Goal: Task Accomplishment & Management: Manage account settings

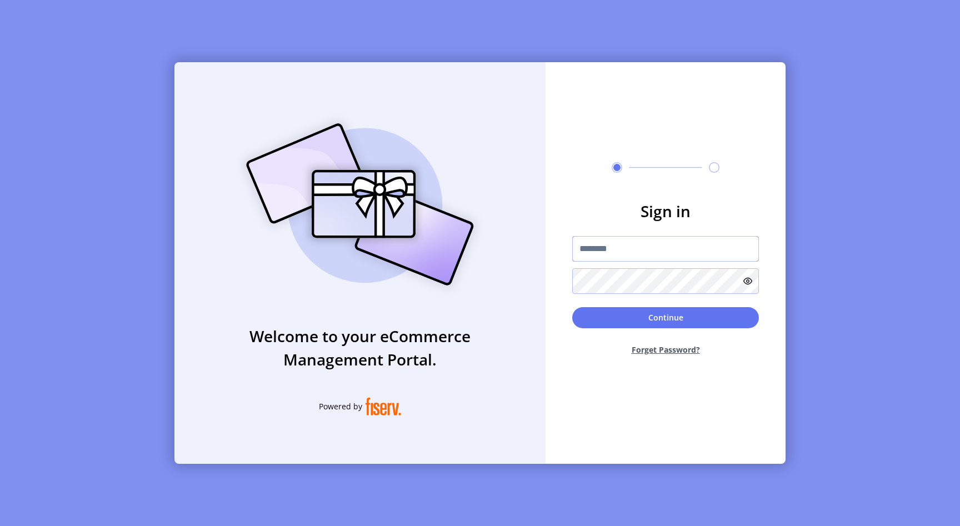
click at [598, 252] on input "text" at bounding box center [665, 249] width 187 height 26
type input "**********"
click at [624, 317] on button "Continue" at bounding box center [665, 317] width 187 height 21
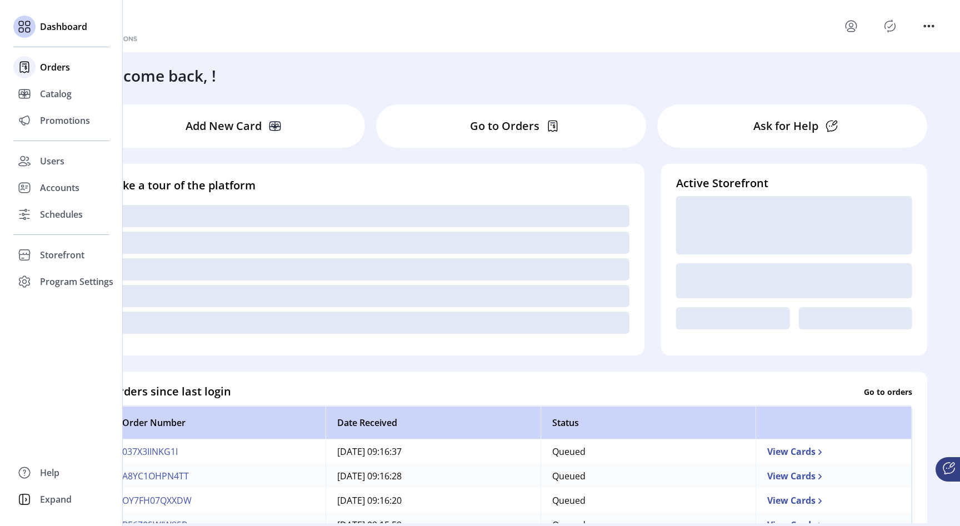
click at [42, 64] on span "Orders" at bounding box center [55, 67] width 30 height 13
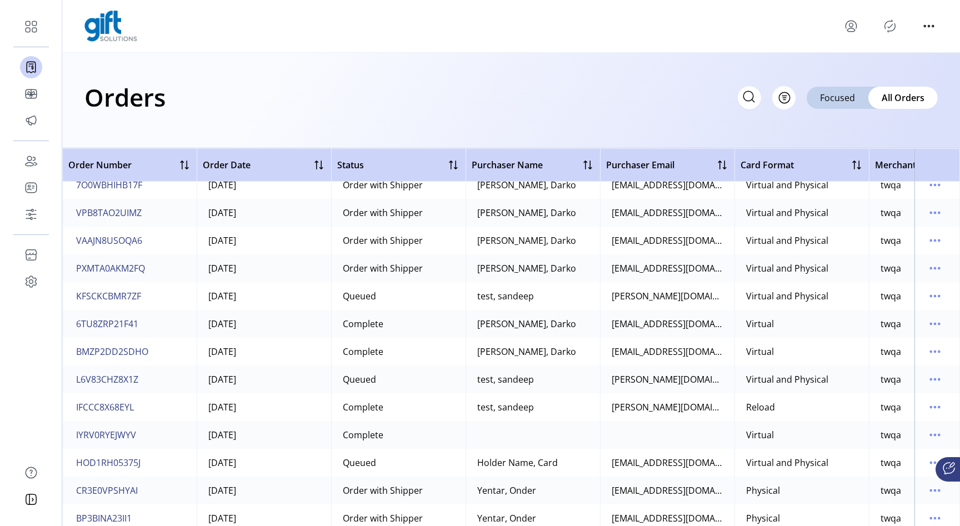
scroll to position [1511, 0]
drag, startPoint x: 151, startPoint y: 381, endPoint x: 76, endPoint y: 376, distance: 75.7
click at [76, 376] on td "L6V83CHZ8X1Z" at bounding box center [129, 380] width 135 height 28
click at [112, 376] on span "L6V83CHZ8X1Z" at bounding box center [107, 379] width 62 height 13
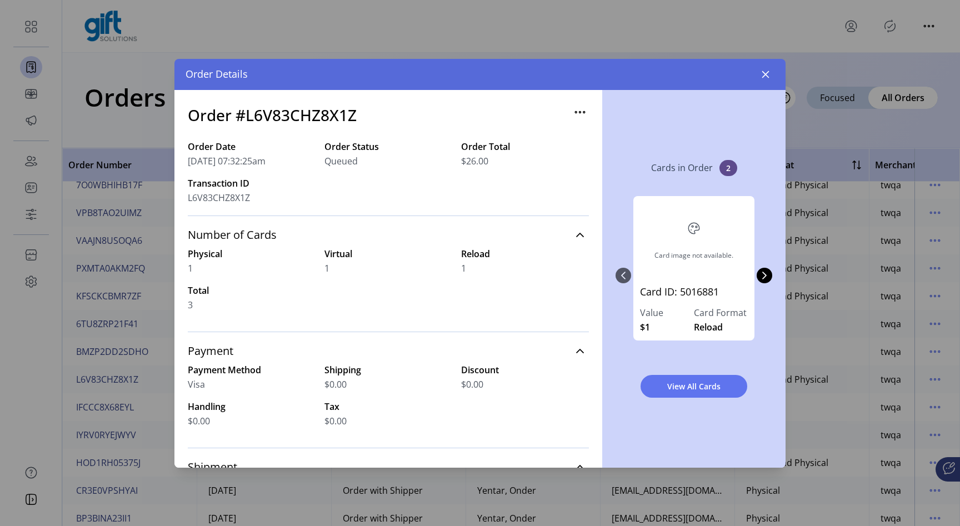
click at [316, 118] on h3 "Order #L6V83CHZ8X1Z" at bounding box center [272, 114] width 169 height 23
copy h3 "L6V83CHZ8X1Z"
click at [765, 78] on icon "button" at bounding box center [765, 74] width 9 height 9
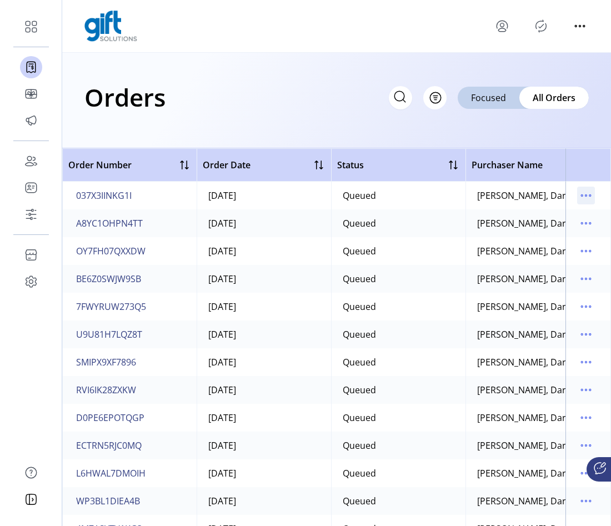
click at [577, 198] on icon "menu" at bounding box center [586, 196] width 18 height 18
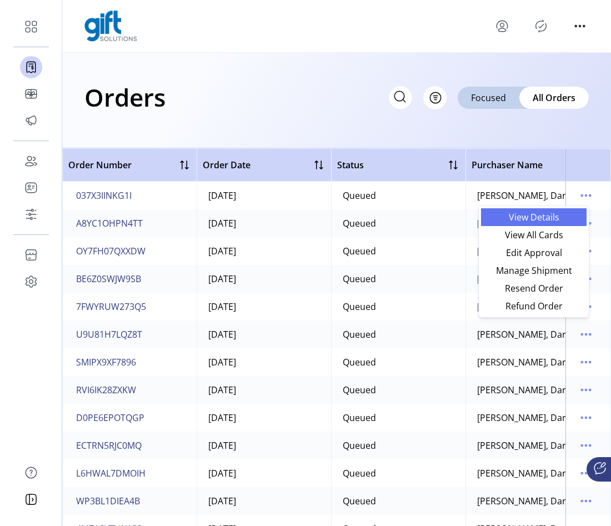
click at [557, 218] on span "View Details" at bounding box center [534, 217] width 92 height 9
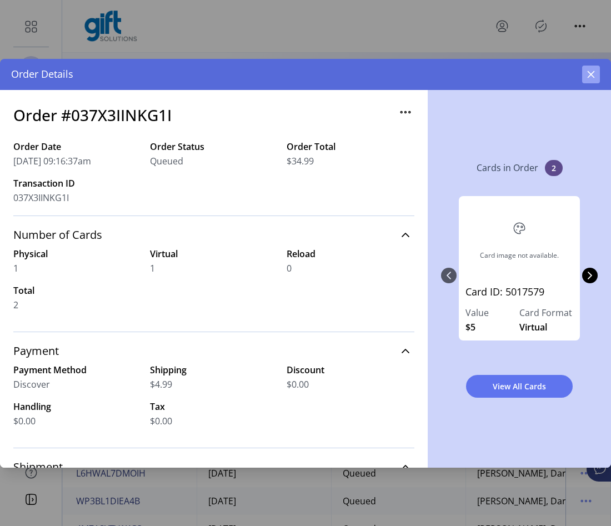
click at [594, 72] on icon "button" at bounding box center [591, 74] width 9 height 9
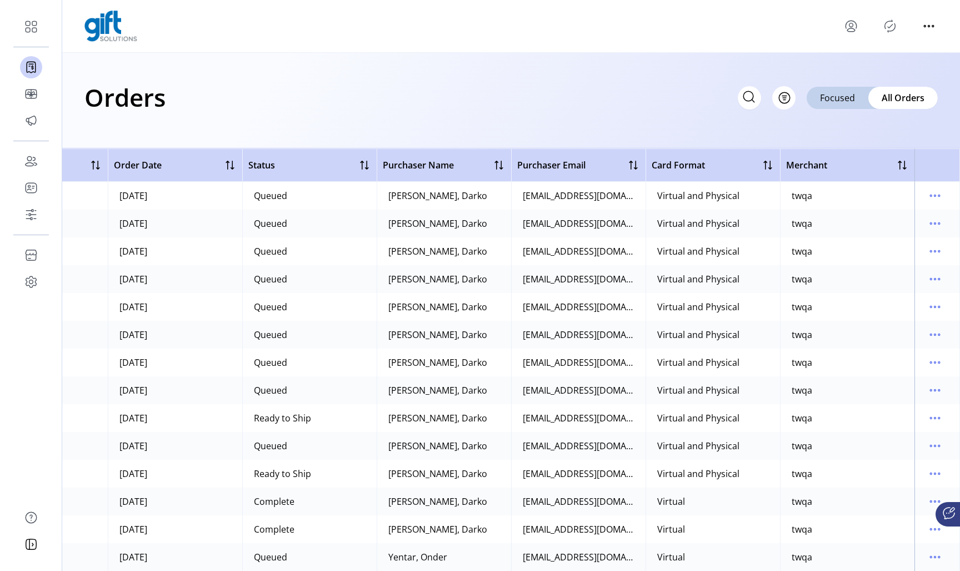
scroll to position [0, 94]
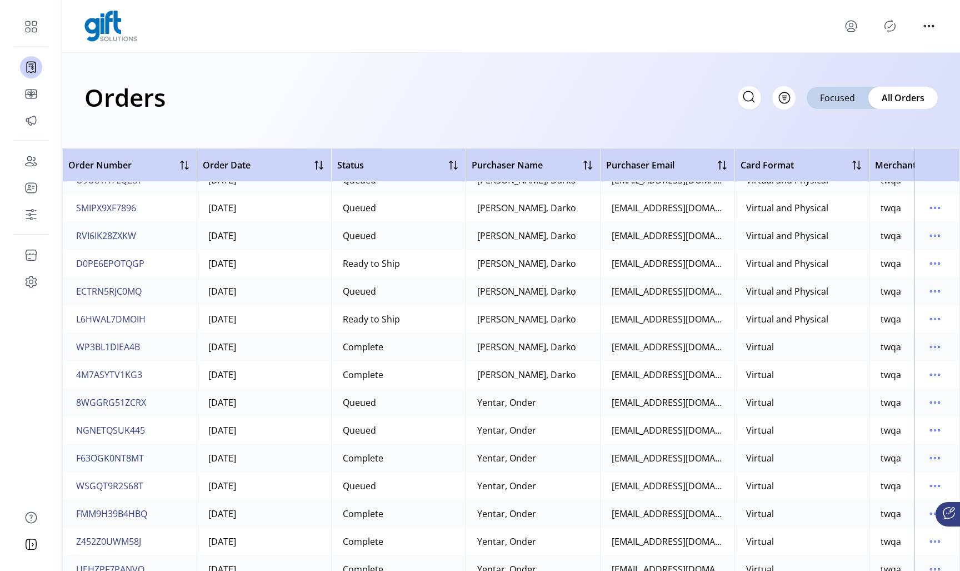
scroll to position [69, 0]
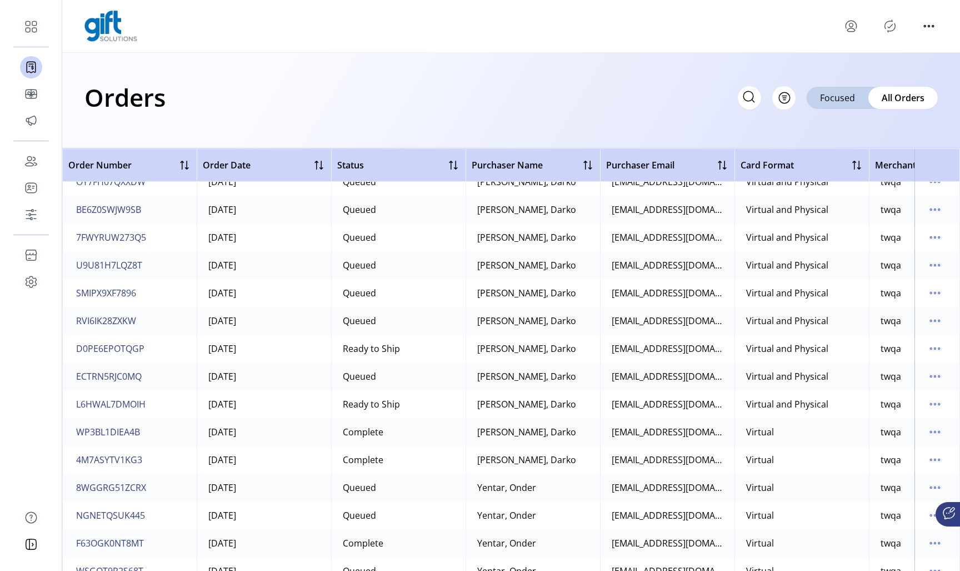
click at [746, 98] on icon at bounding box center [749, 97] width 18 height 18
paste input "**********"
type input "**********"
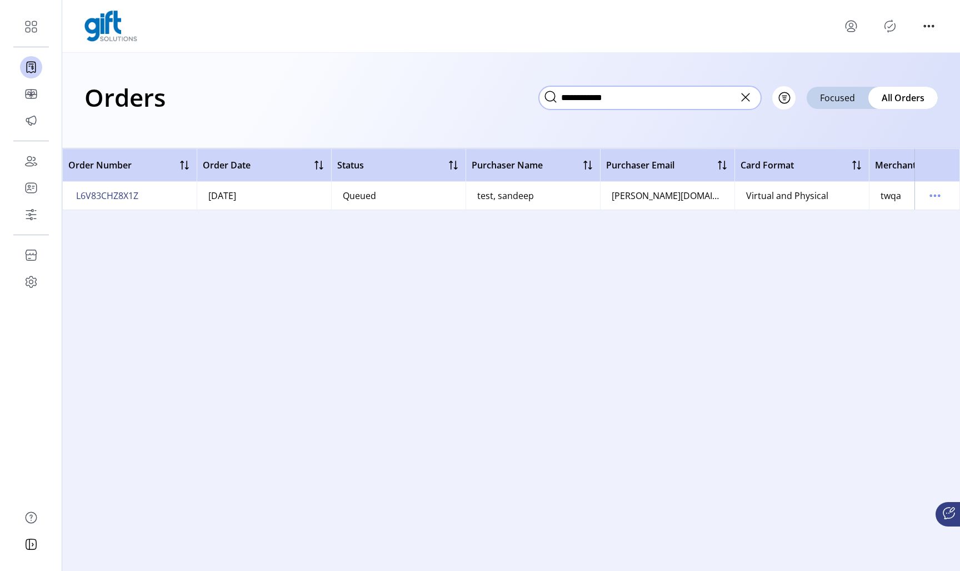
scroll to position [0, 0]
click at [618, 101] on input "**********" at bounding box center [650, 97] width 222 height 23
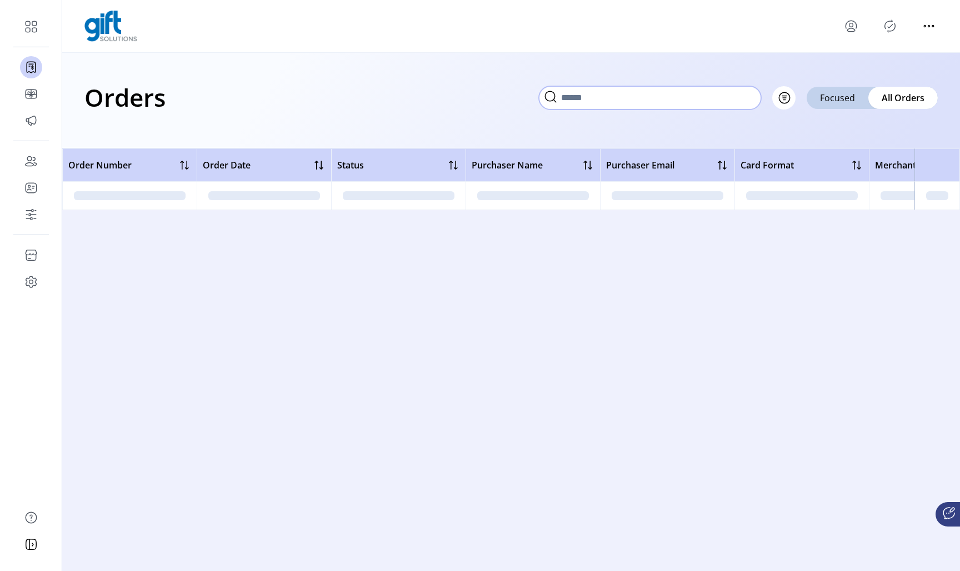
click at [651, 101] on input "text" at bounding box center [650, 97] width 222 height 23
paste input "**********"
type input "**********"
click at [745, 97] on icon at bounding box center [746, 97] width 18 height 18
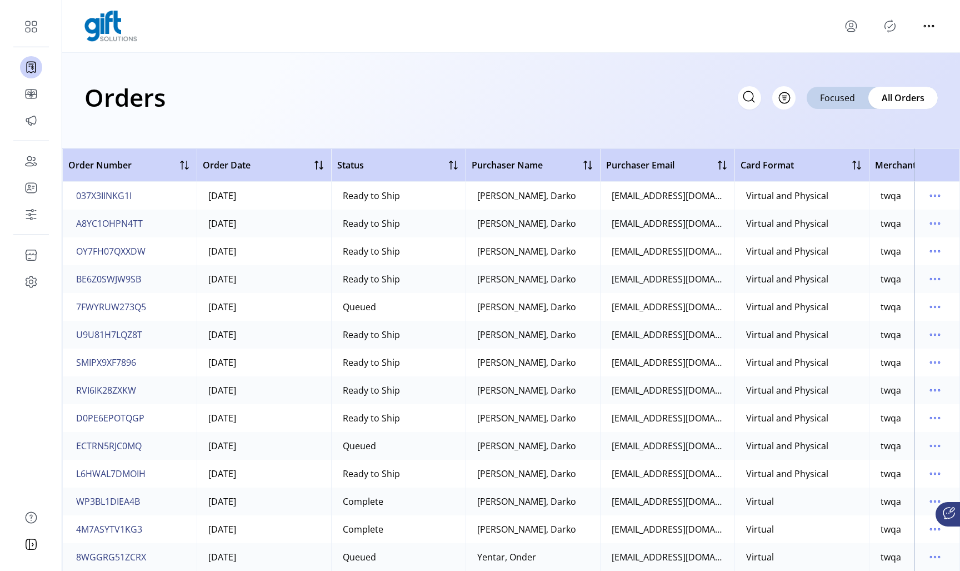
scroll to position [146, 0]
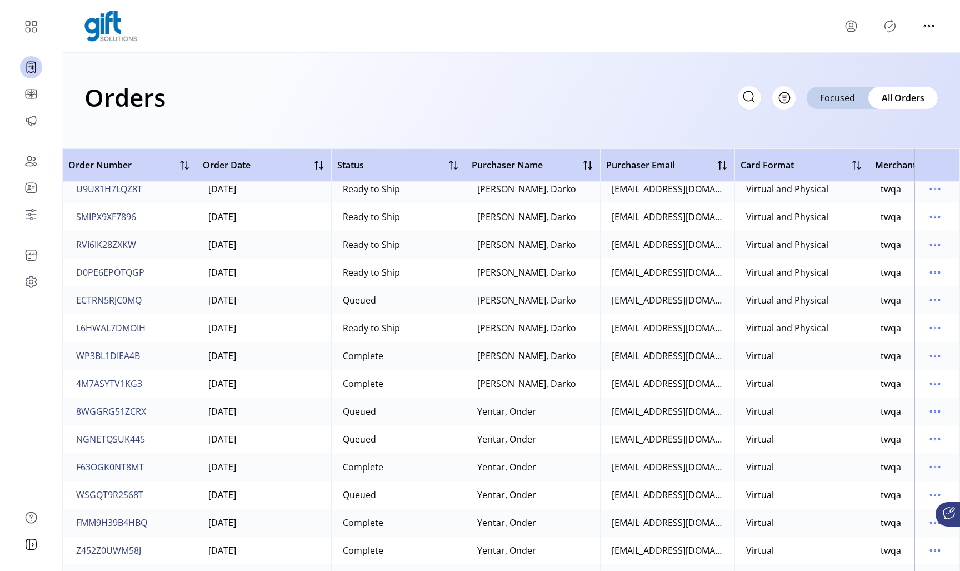
click at [138, 328] on span "L6HWAL7DMOIH" at bounding box center [110, 327] width 69 height 13
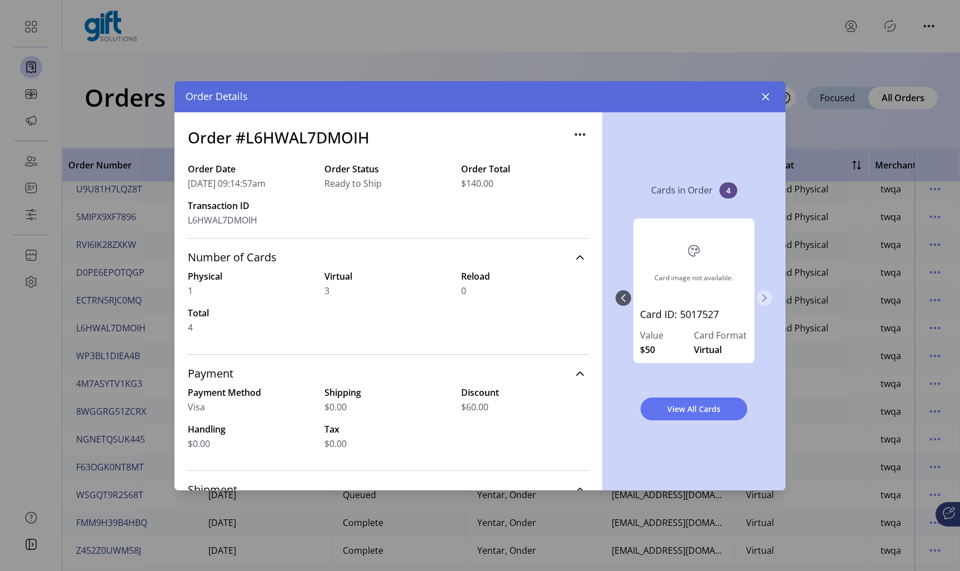
click at [769, 297] on icon "Next Page" at bounding box center [764, 297] width 9 height 9
click at [769, 297] on div "Card image not available. Card ID: 5017527 Value $50 Card Format Virtual Card i…" at bounding box center [694, 297] width 157 height 181
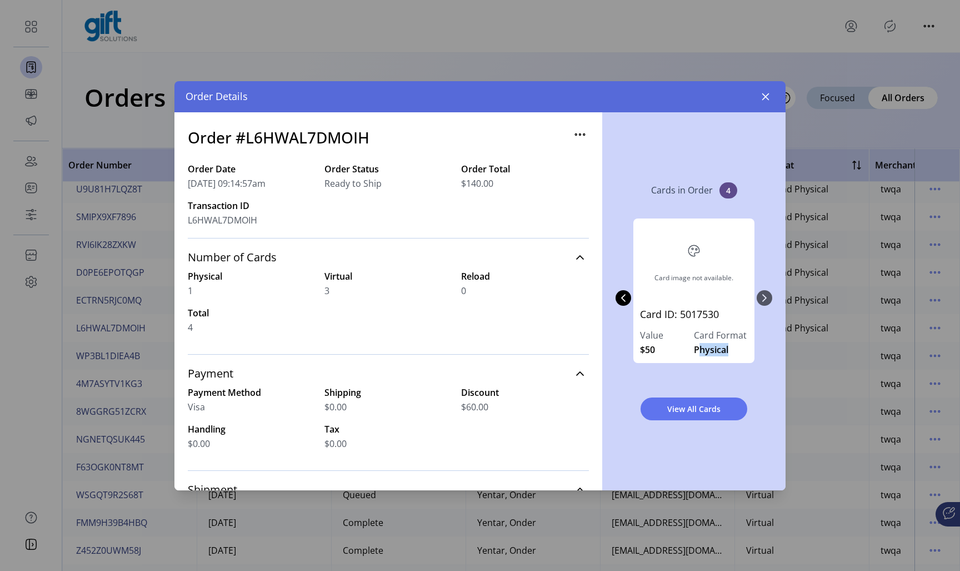
click at [769, 297] on div "Card image not available. Card ID: 5017527 Value $50 Card Format Virtual Card i…" at bounding box center [694, 297] width 157 height 181
click at [773, 381] on div "Cards in Order 4 Card image not available. Card ID: 5017527 Value $50 Card Form…" at bounding box center [694, 301] width 183 height 378
click at [620, 298] on icon "Previous Page" at bounding box center [623, 297] width 9 height 9
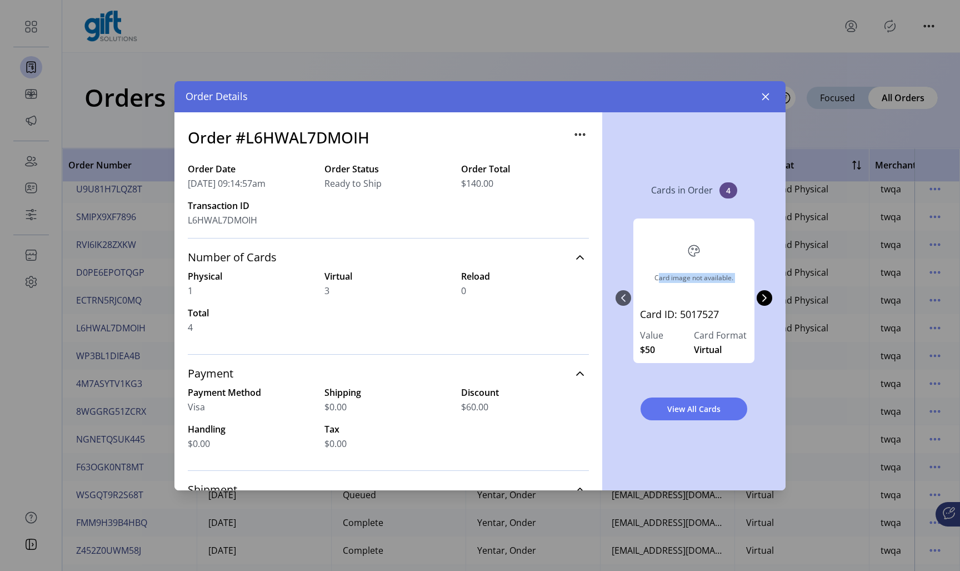
click at [620, 298] on div "Card image not available. Card ID: 5017527 Value $50 Card Format Virtual Card i…" at bounding box center [694, 297] width 157 height 181
click at [631, 390] on div "View All Cards" at bounding box center [694, 409] width 157 height 41
click at [759, 305] on div "Card image not available. Card ID: 5017527 Value $50 Card Format Virtual Card i…" at bounding box center [694, 297] width 157 height 181
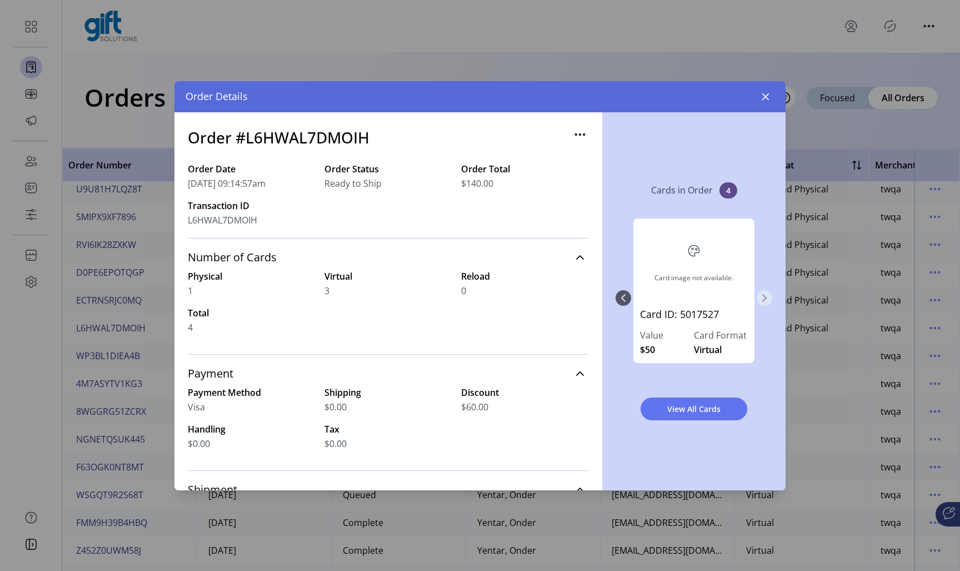
click at [765, 297] on icon "Next Page" at bounding box center [764, 297] width 9 height 9
click at [765, 297] on div "Card image not available. Card ID: 5017527 Value $50 Card Format Virtual Card i…" at bounding box center [694, 297] width 157 height 181
click at [765, 101] on button "button" at bounding box center [766, 97] width 18 height 18
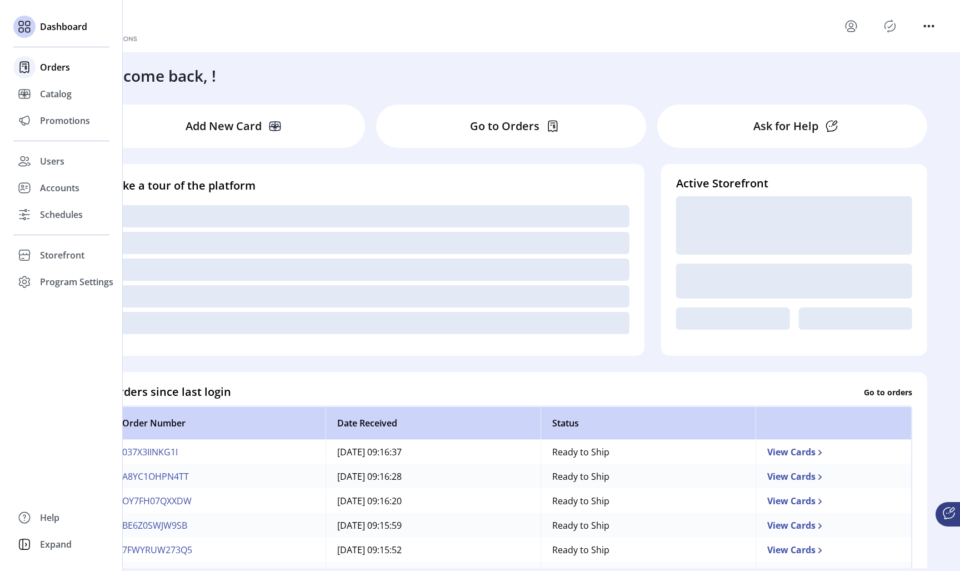
click at [53, 64] on span "Orders" at bounding box center [55, 67] width 30 height 13
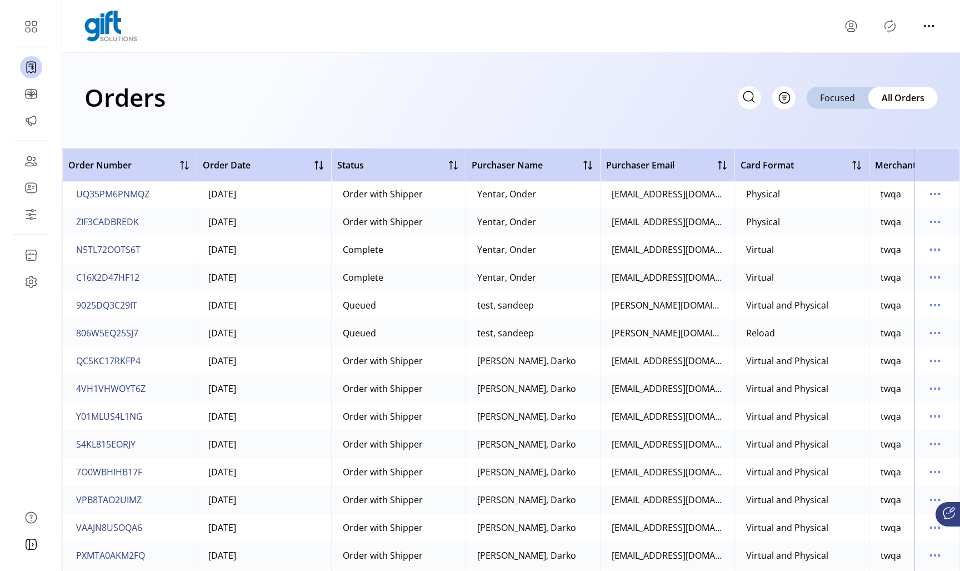
scroll to position [1242, 0]
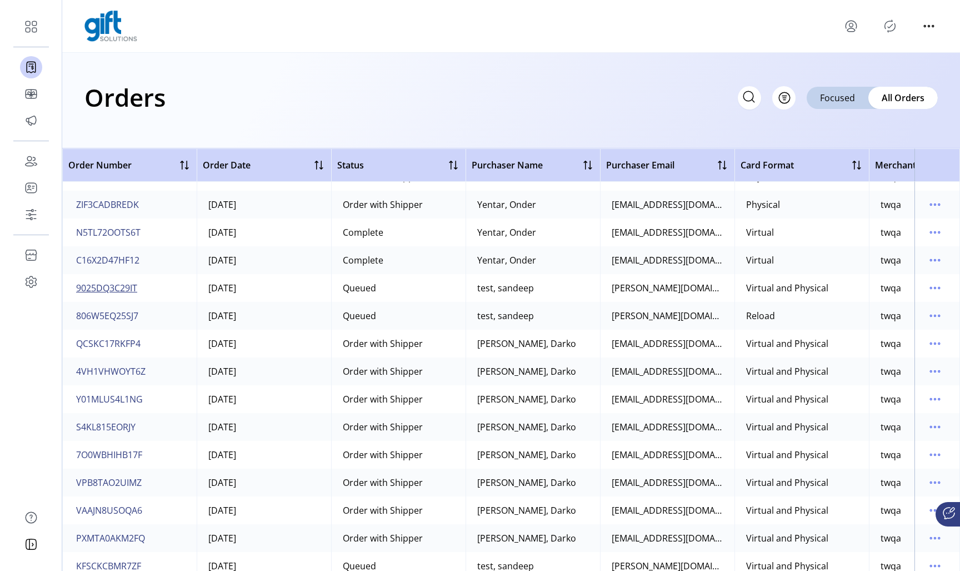
click at [123, 286] on span "9025DQ3C29IT" at bounding box center [106, 287] width 61 height 13
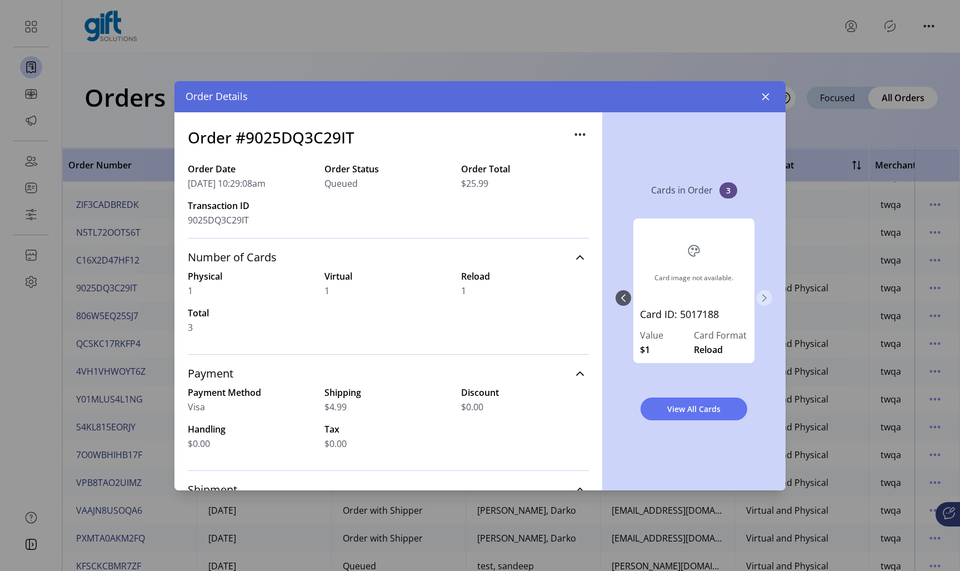
click at [766, 296] on icon "Next Page" at bounding box center [764, 297] width 9 height 9
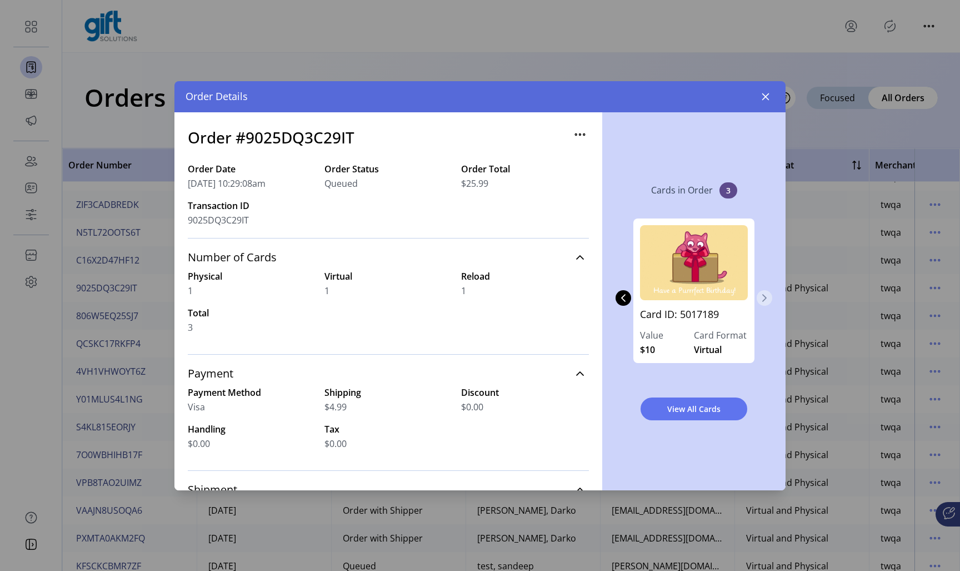
click at [766, 296] on icon "Next Page" at bounding box center [764, 297] width 9 height 9
click at [766, 296] on div "Card image not available. Card ID: 5017188 Value $1 Card Format Reload Card ID:…" at bounding box center [694, 297] width 157 height 181
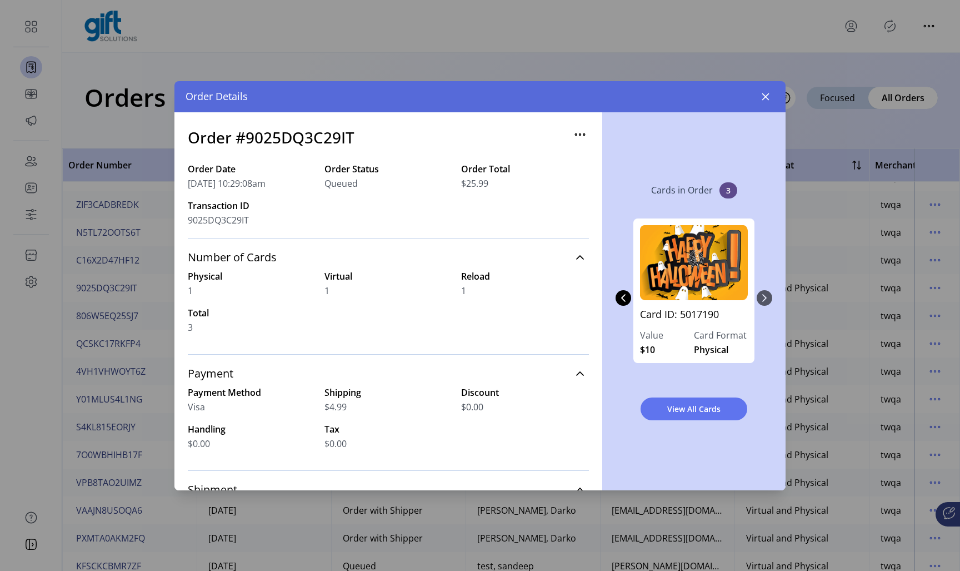
click at [766, 296] on div "Card image not available. Card ID: 5017188 Value $1 Card Format Reload Card ID:…" at bounding box center [694, 297] width 157 height 181
click at [619, 297] on icon "Previous Page" at bounding box center [623, 297] width 9 height 9
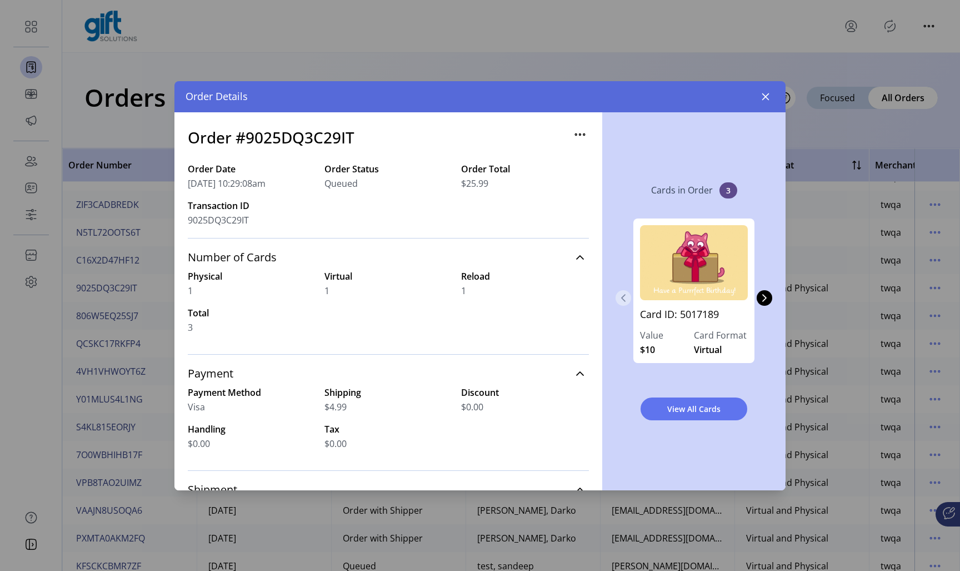
click at [619, 297] on icon "Previous Page" at bounding box center [623, 297] width 9 height 9
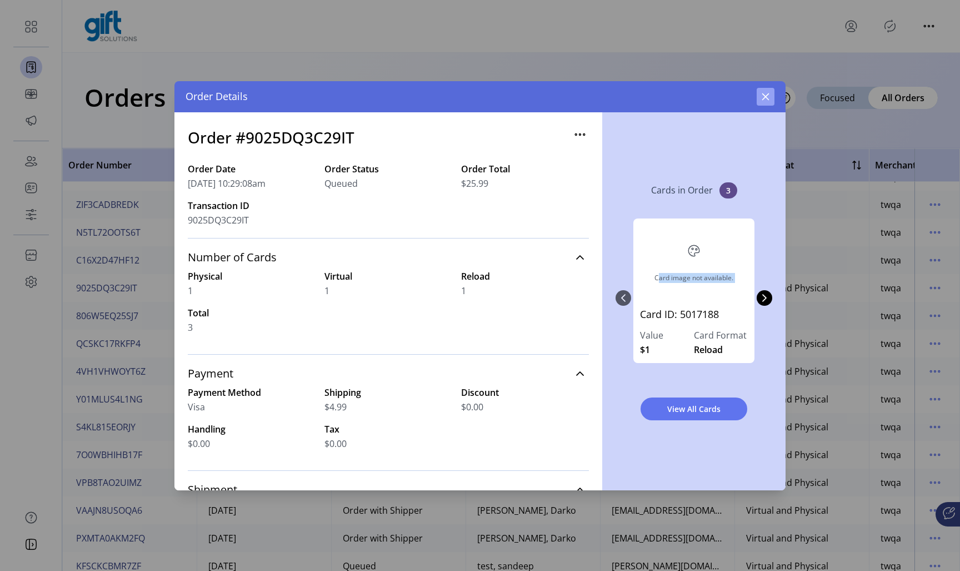
click at [765, 98] on icon "button" at bounding box center [765, 96] width 9 height 9
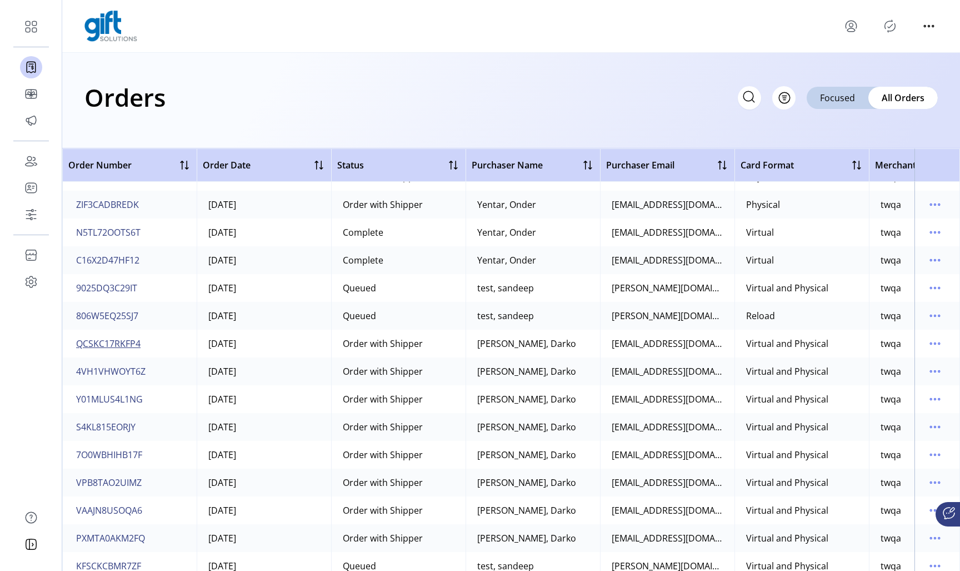
click at [110, 345] on span "QCSKC17RKFP4" at bounding box center [108, 343] width 64 height 13
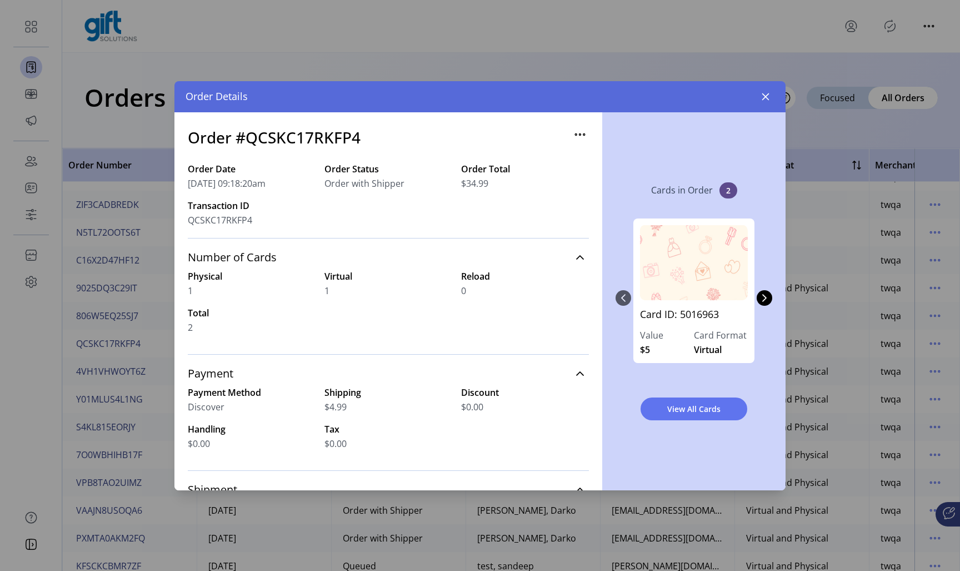
click at [333, 127] on h3 "Order #QCSKC17RKFP4" at bounding box center [274, 137] width 173 height 23
click at [333, 135] on h3 "Order #QCSKC17RKFP4" at bounding box center [274, 137] width 173 height 23
copy h3 "QCSKC17RKFP4"
click at [763, 101] on icon "button" at bounding box center [765, 96] width 9 height 9
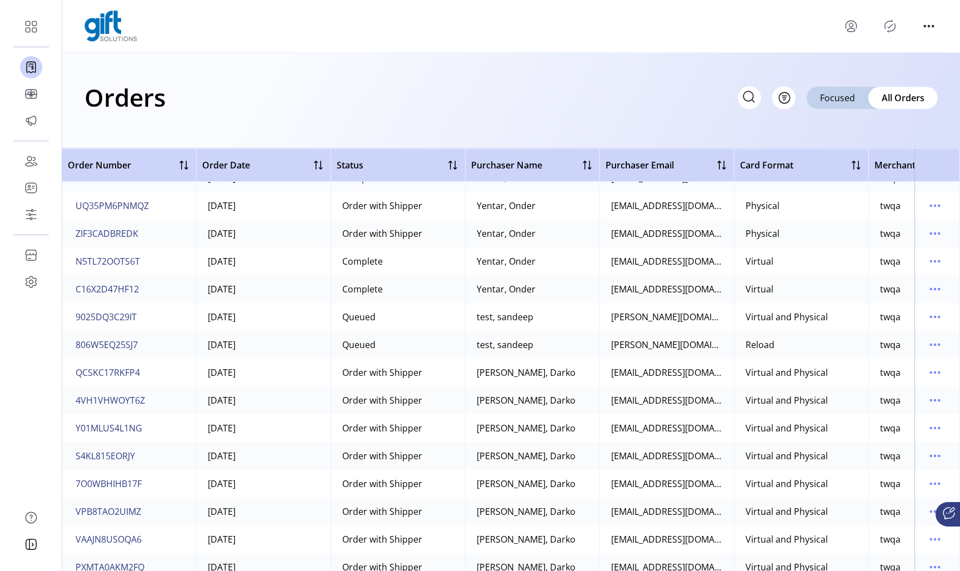
scroll to position [1201, 1]
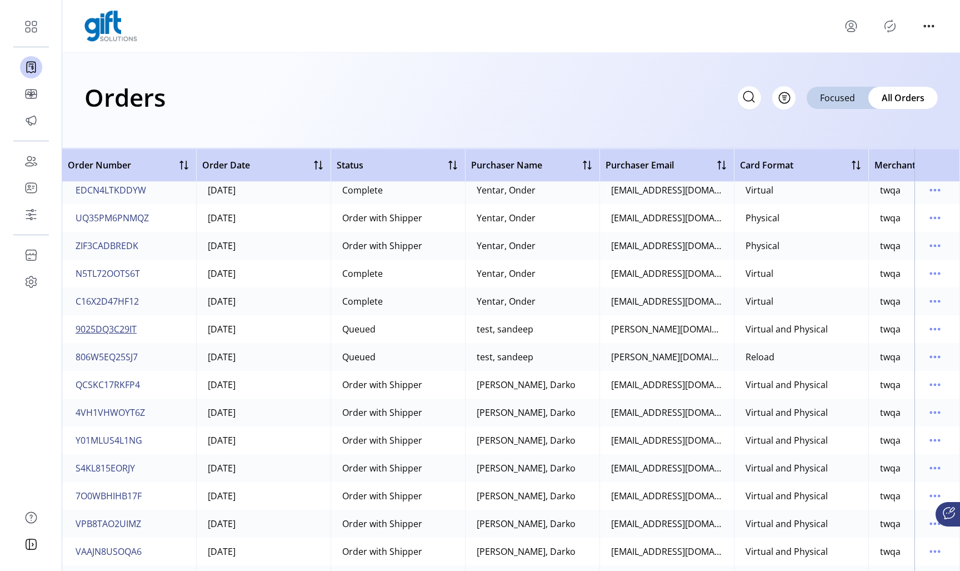
click at [110, 329] on span "9025DQ3C29IT" at bounding box center [106, 328] width 61 height 13
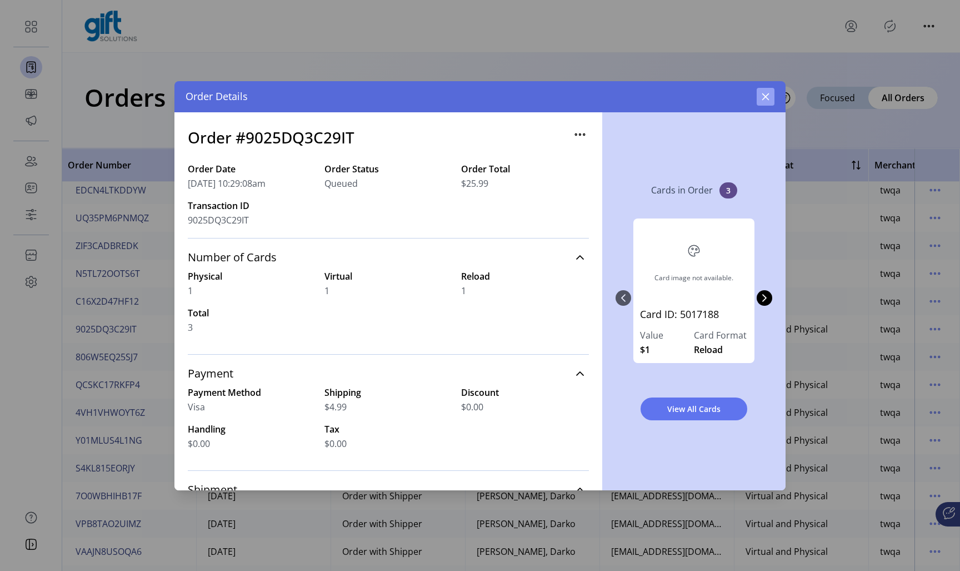
click at [760, 97] on button "button" at bounding box center [766, 97] width 18 height 18
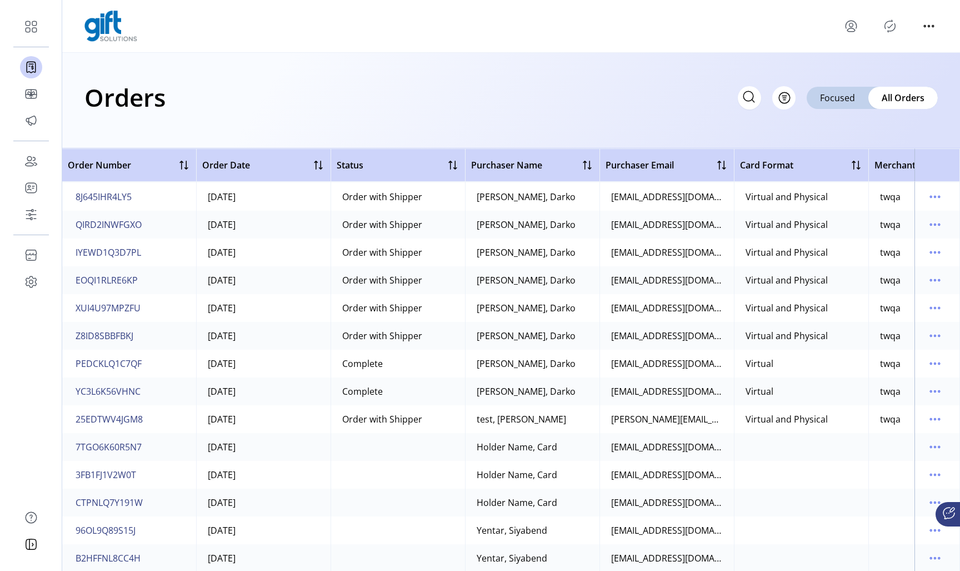
scroll to position [3142, 1]
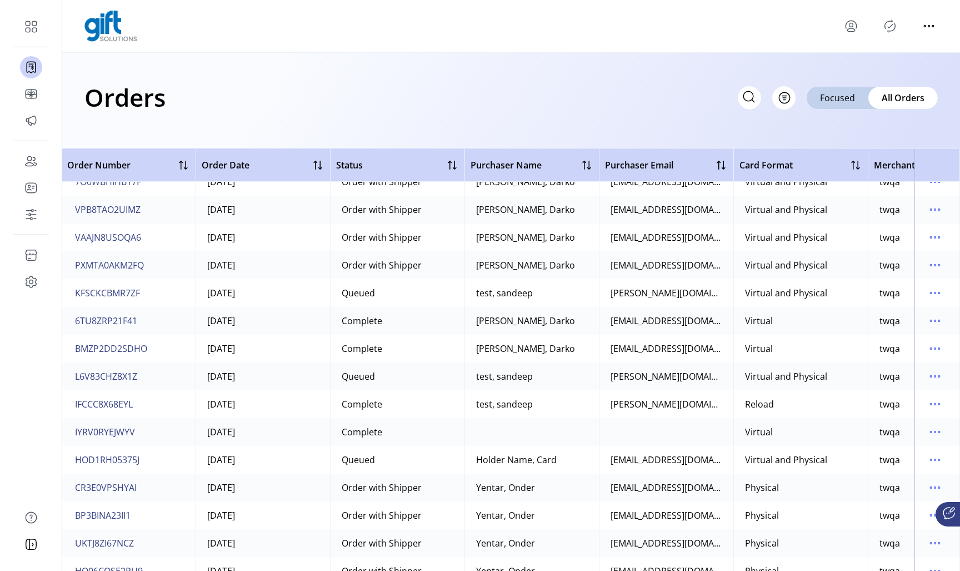
scroll to position [1280, 1]
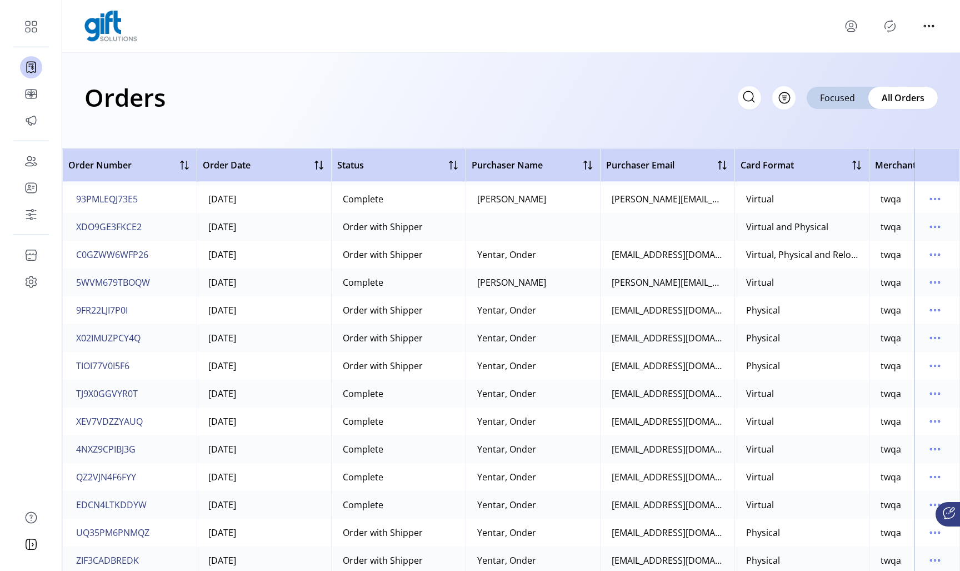
scroll to position [874, 0]
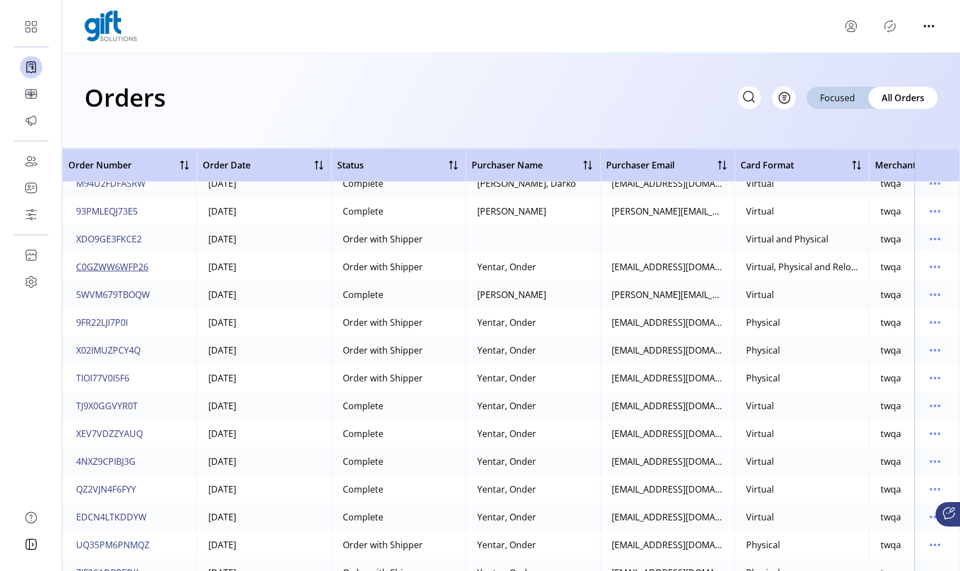
click at [120, 268] on span "C0GZWW6WFP26" at bounding box center [112, 266] width 72 height 13
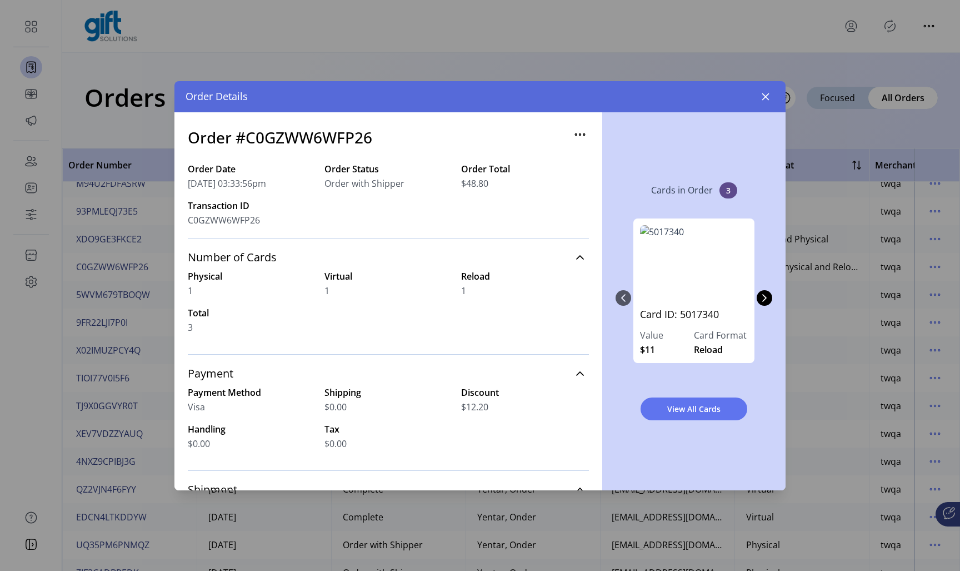
click at [771, 289] on div "Card ID: 5017340 Value $11 Card Format Reload Card ID: 5017341 Value $20 Card F…" at bounding box center [694, 297] width 157 height 181
click at [768, 296] on icon "Next Page" at bounding box center [764, 297] width 9 height 9
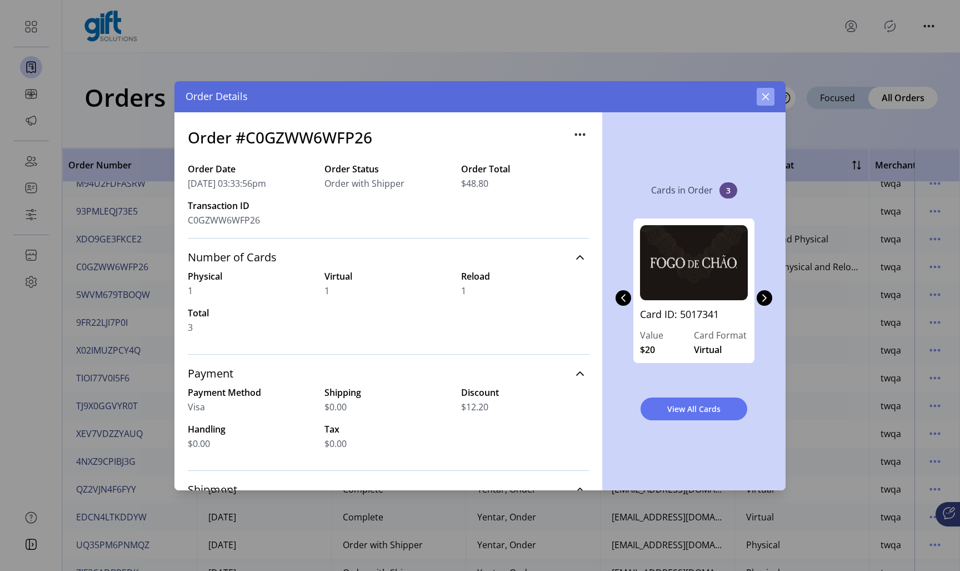
click at [765, 96] on icon "button" at bounding box center [765, 96] width 9 height 9
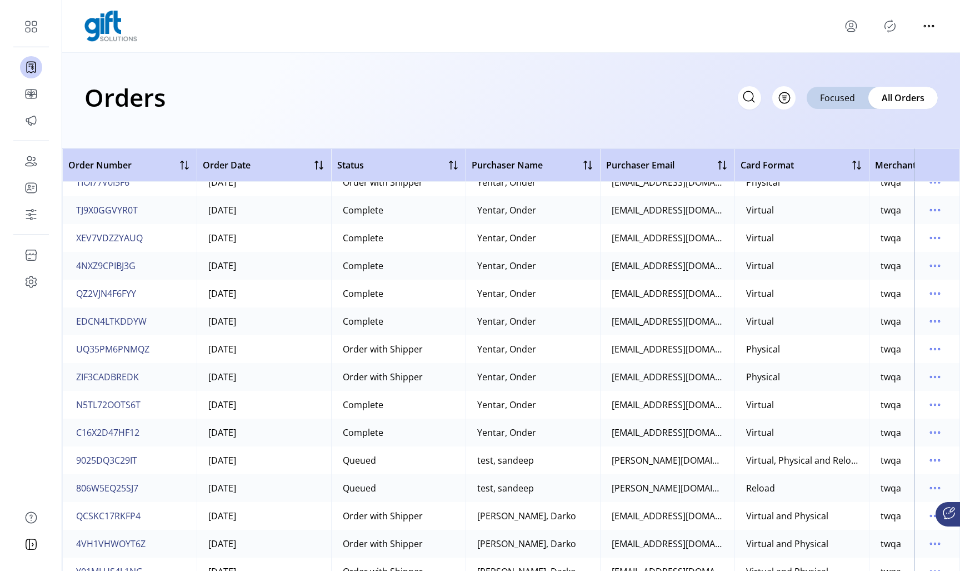
scroll to position [1267, 0]
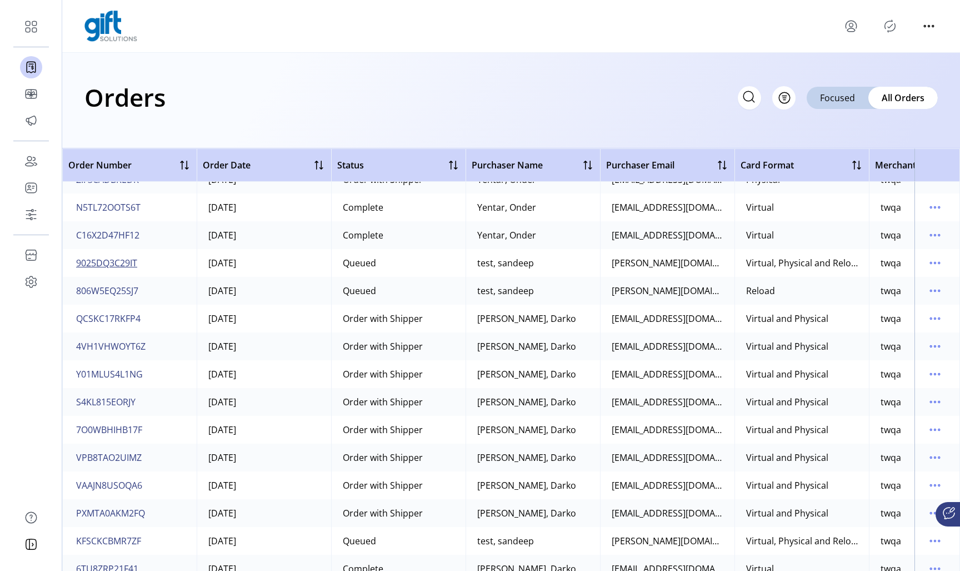
click at [117, 262] on span "9025DQ3C29IT" at bounding box center [106, 262] width 61 height 13
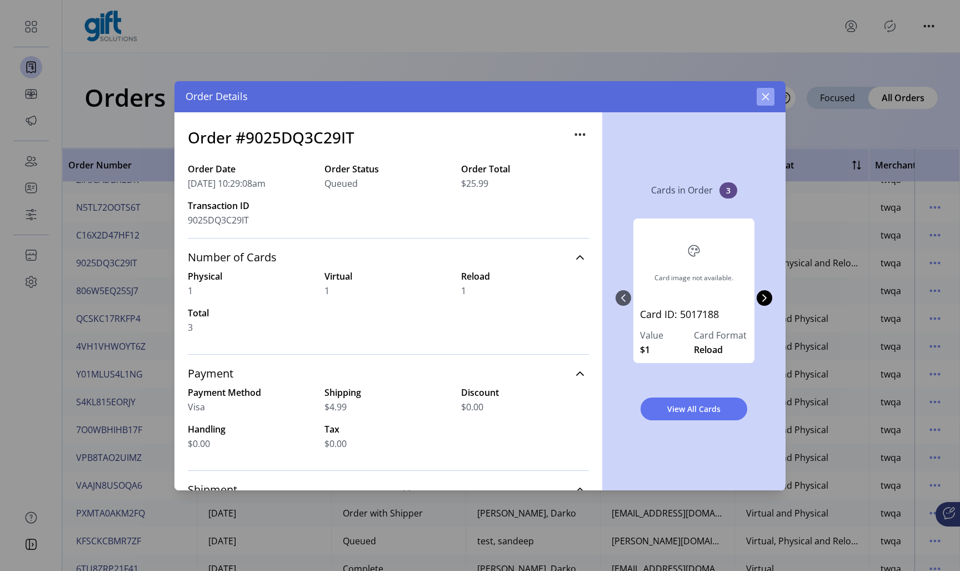
click at [768, 100] on icon "button" at bounding box center [765, 96] width 9 height 9
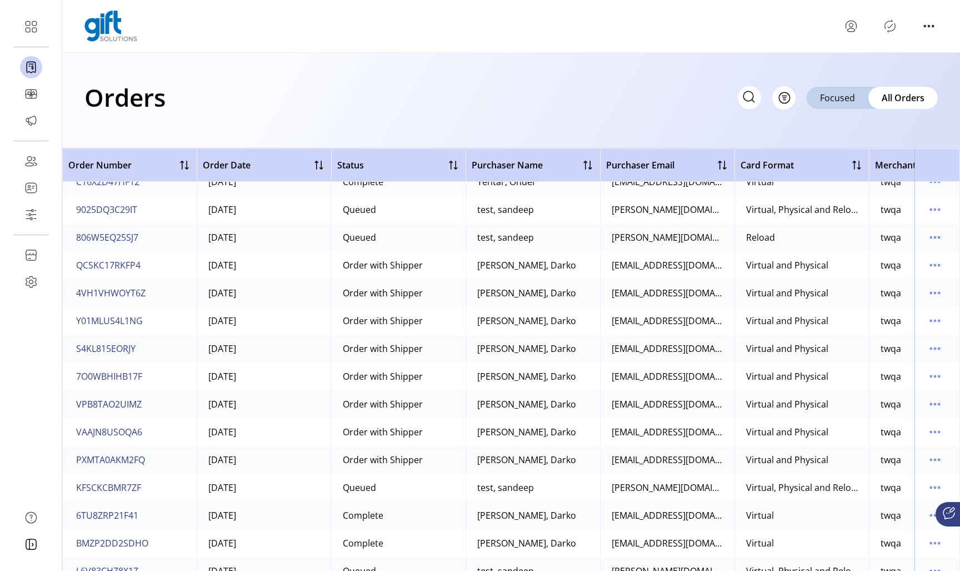
scroll to position [1192, 0]
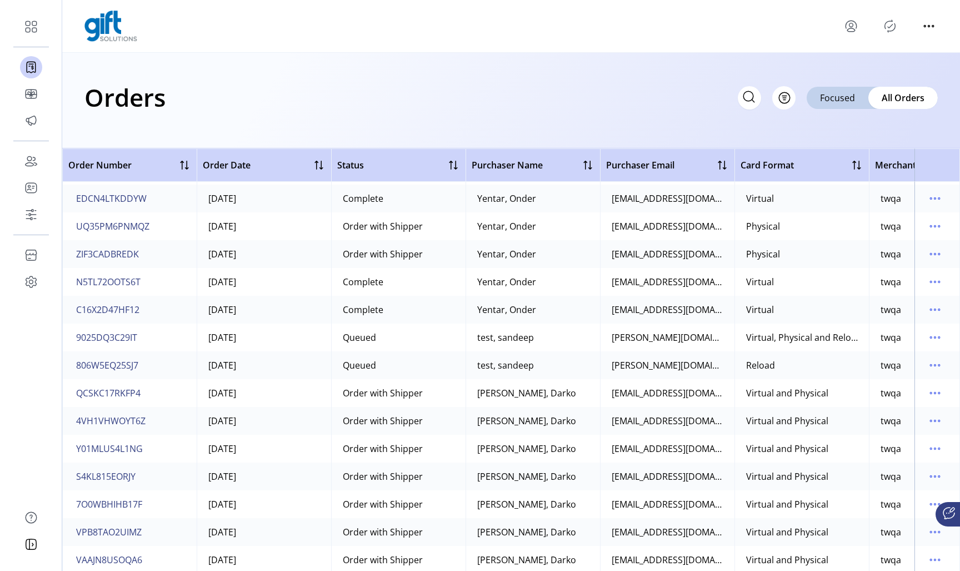
click at [817, 335] on div "Virtual, Physical and Reload" at bounding box center [802, 337] width 112 height 13
click at [121, 343] on span "9025DQ3C29IT" at bounding box center [106, 337] width 61 height 13
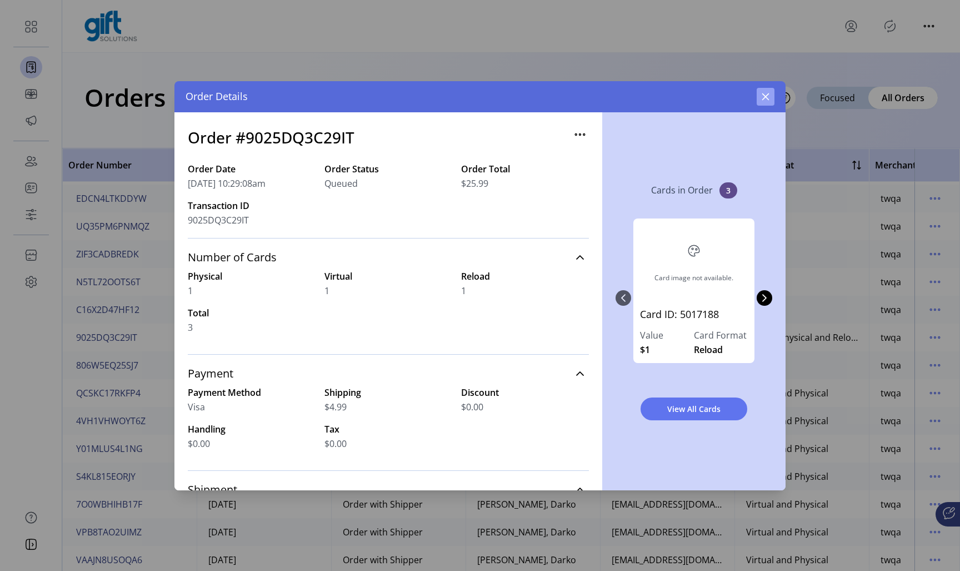
click at [770, 98] on button "button" at bounding box center [766, 97] width 18 height 18
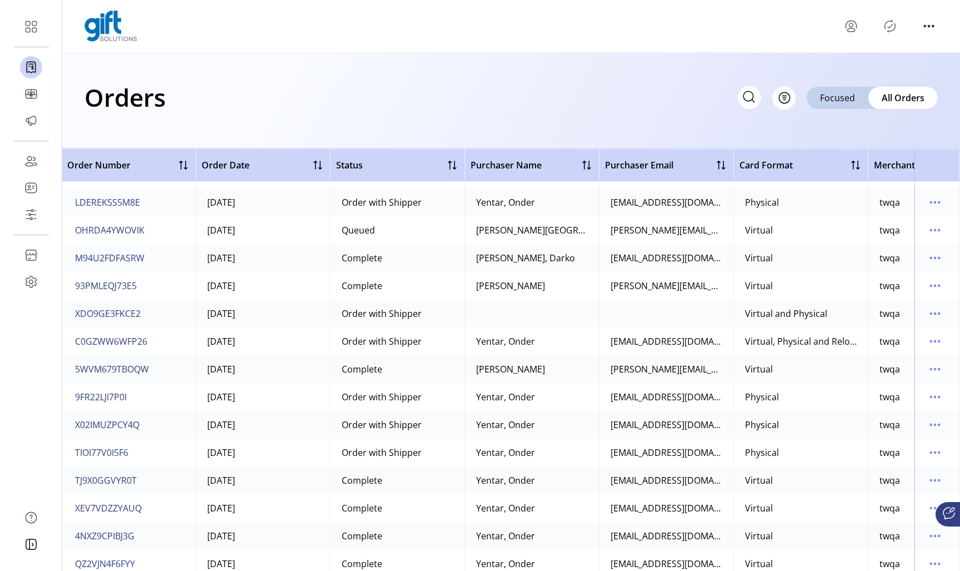
scroll to position [888, 1]
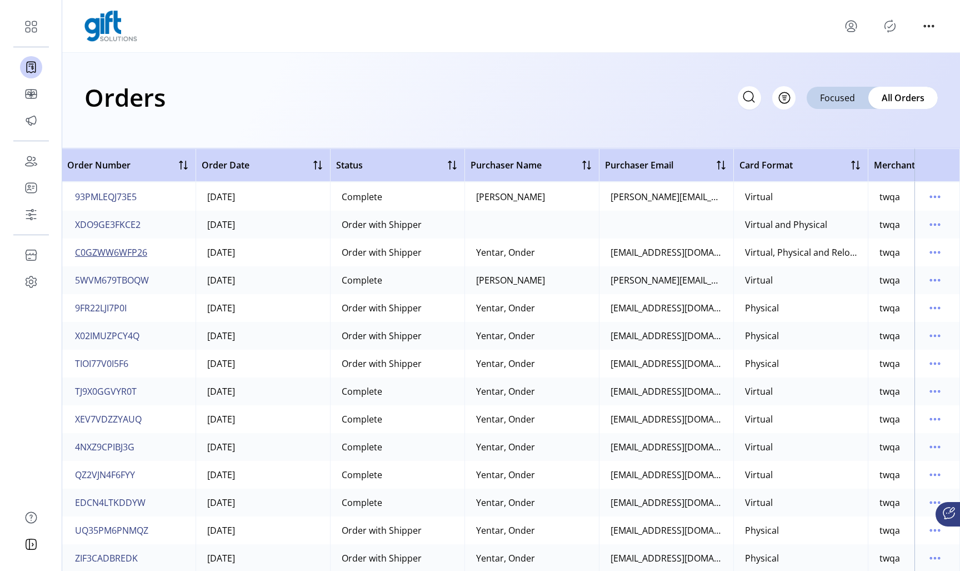
click at [124, 253] on span "C0GZWW6WFP26" at bounding box center [111, 252] width 72 height 13
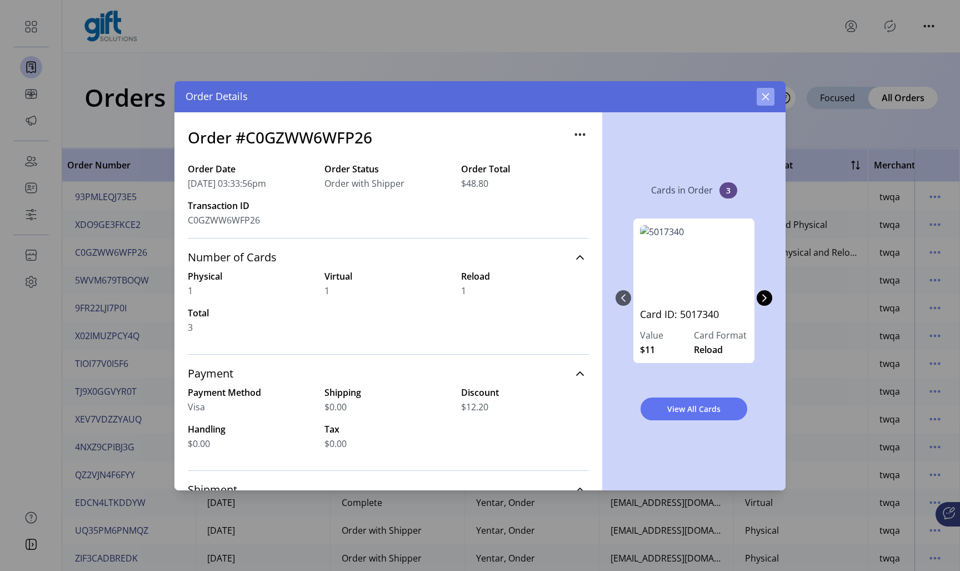
click at [771, 101] on button "button" at bounding box center [766, 97] width 18 height 18
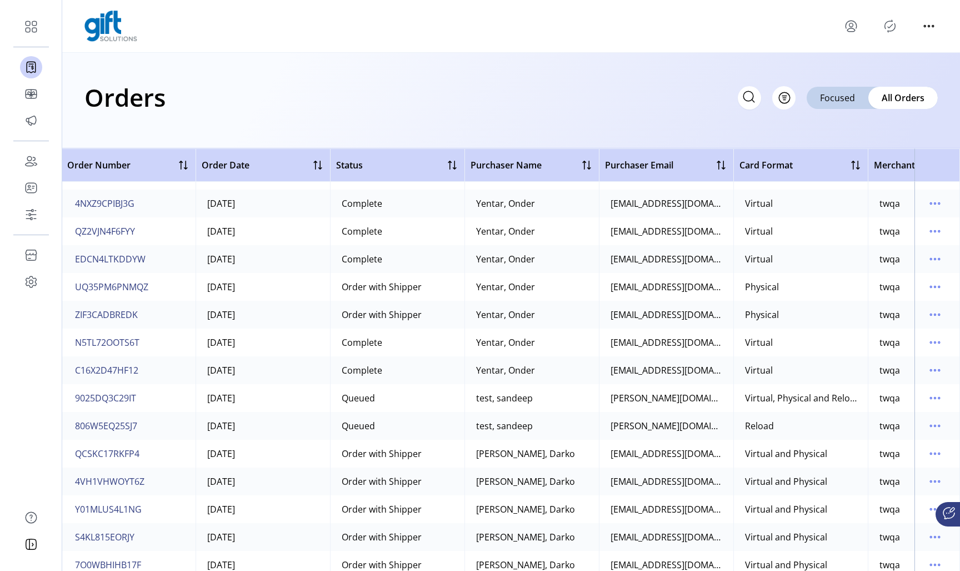
scroll to position [1137, 1]
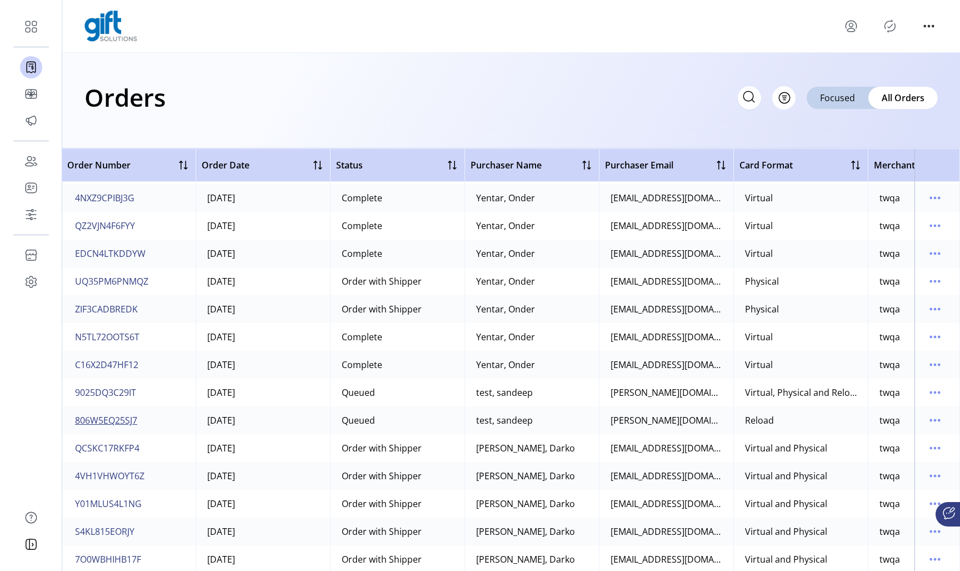
click at [123, 419] on span "806W5EQ25SJ7" at bounding box center [106, 420] width 62 height 13
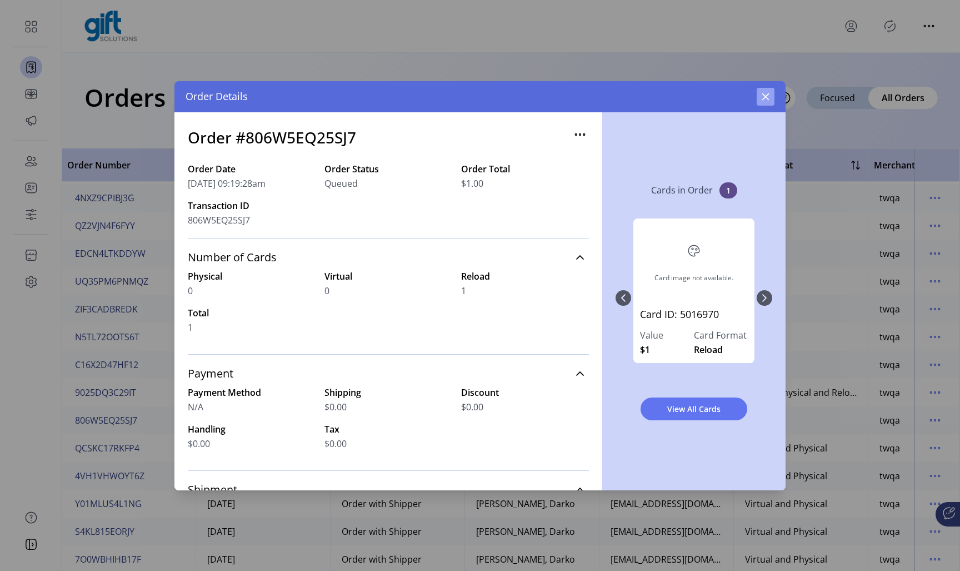
click at [769, 97] on icon "button" at bounding box center [765, 96] width 9 height 9
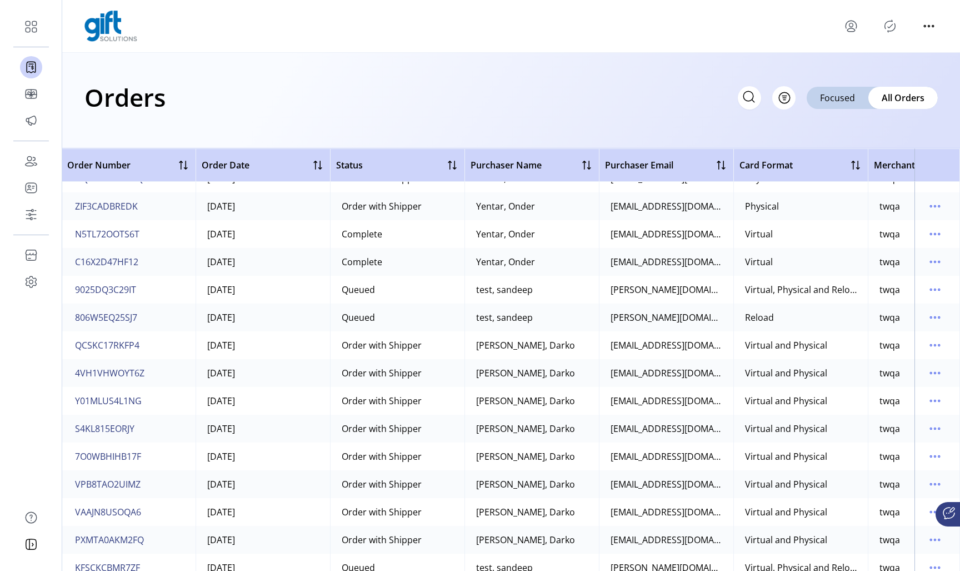
scroll to position [1246, 1]
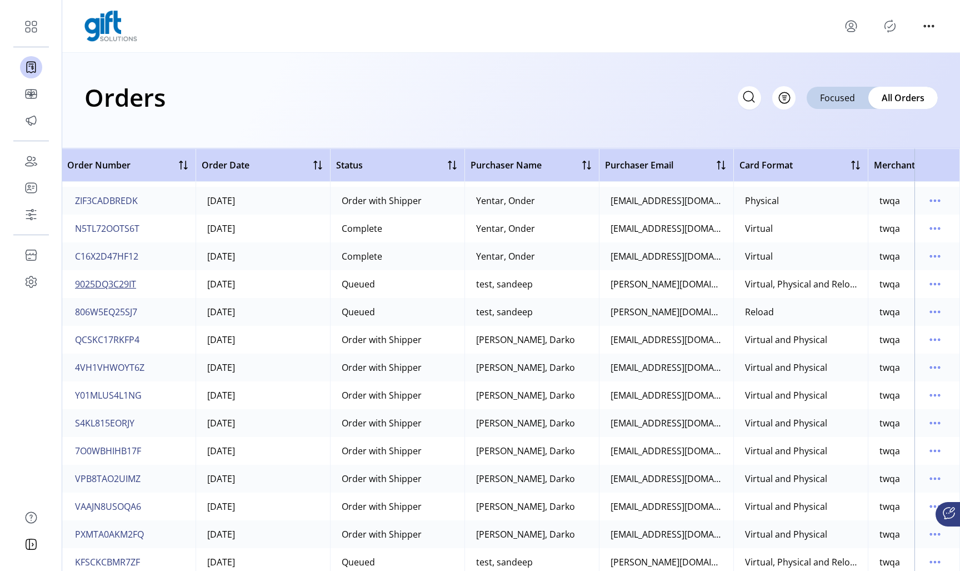
click at [111, 283] on span "9025DQ3C29IT" at bounding box center [105, 283] width 61 height 13
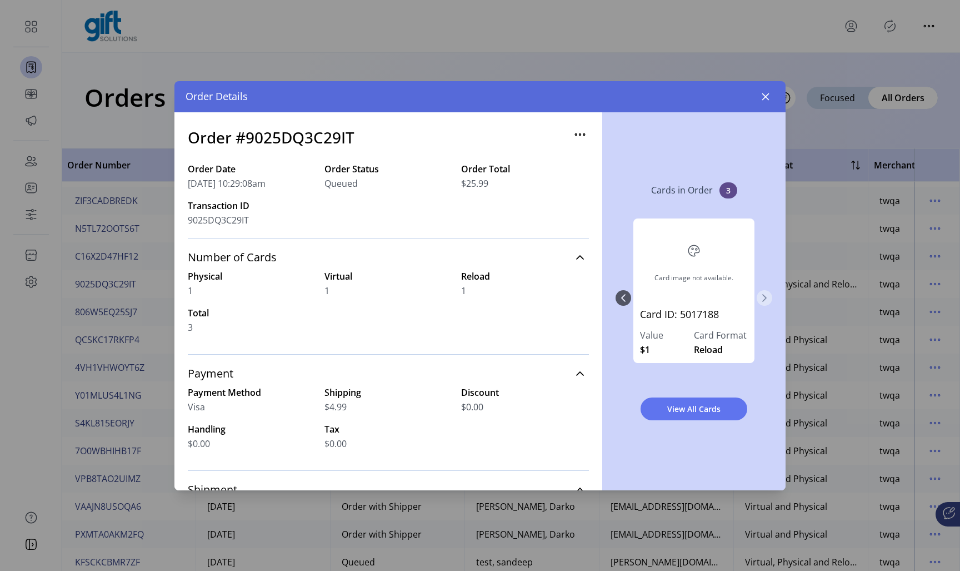
click at [768, 295] on icon "Next Page" at bounding box center [764, 297] width 9 height 9
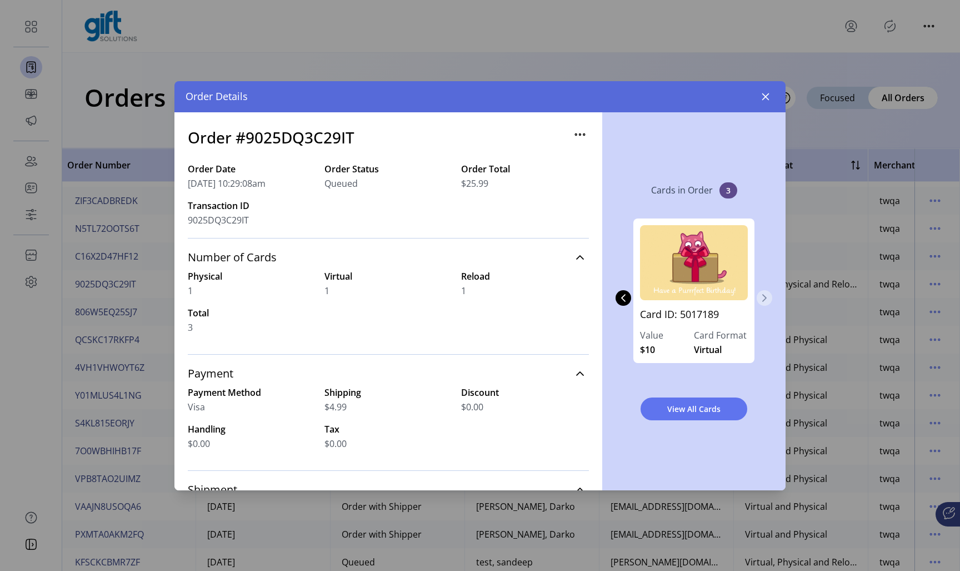
click at [768, 295] on icon "Next Page" at bounding box center [764, 297] width 9 height 9
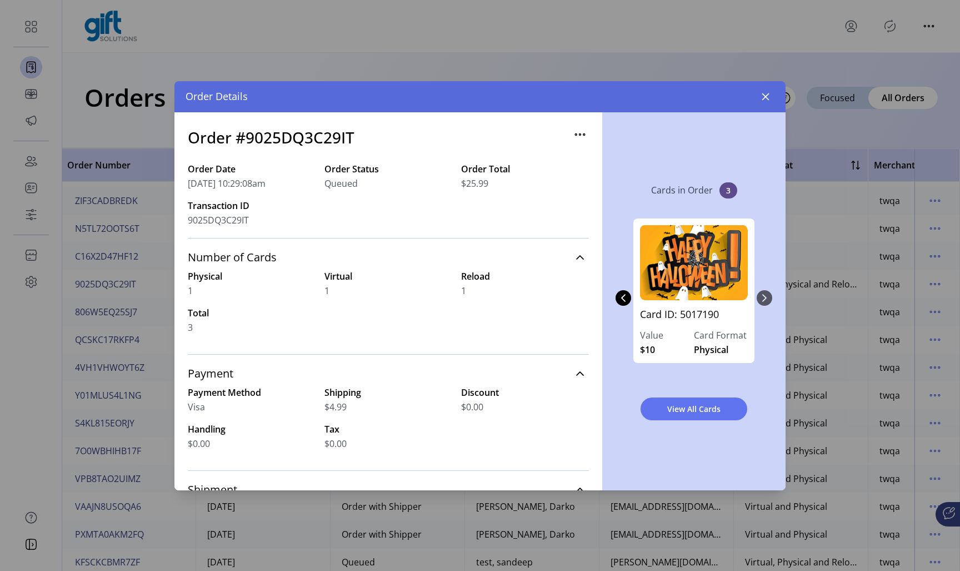
click at [768, 295] on div "Card image not available. Card ID: 5017188 Value $1 Card Format Reload Card ID:…" at bounding box center [694, 297] width 157 height 181
click at [620, 299] on icon "Previous Page" at bounding box center [623, 297] width 9 height 9
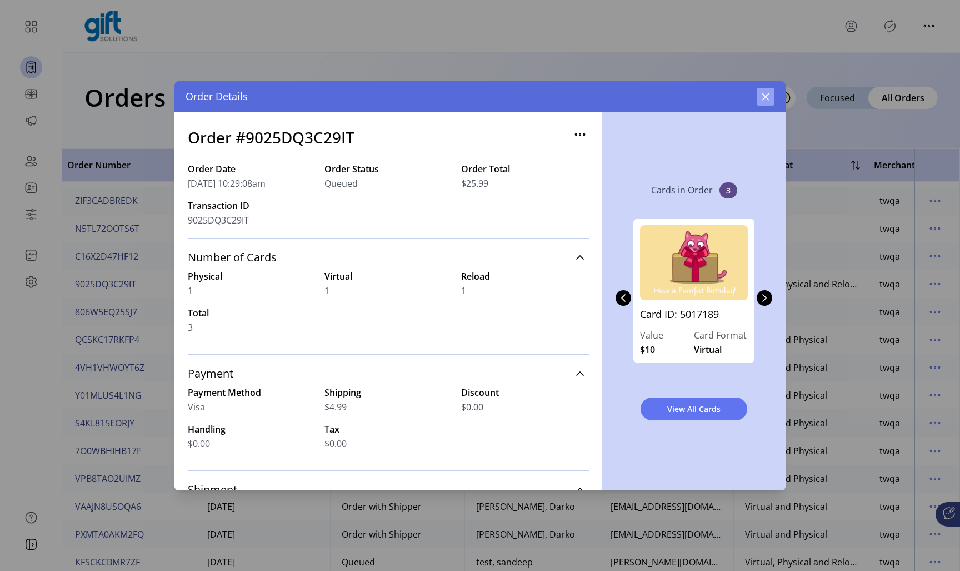
click at [766, 99] on icon "button" at bounding box center [765, 96] width 9 height 9
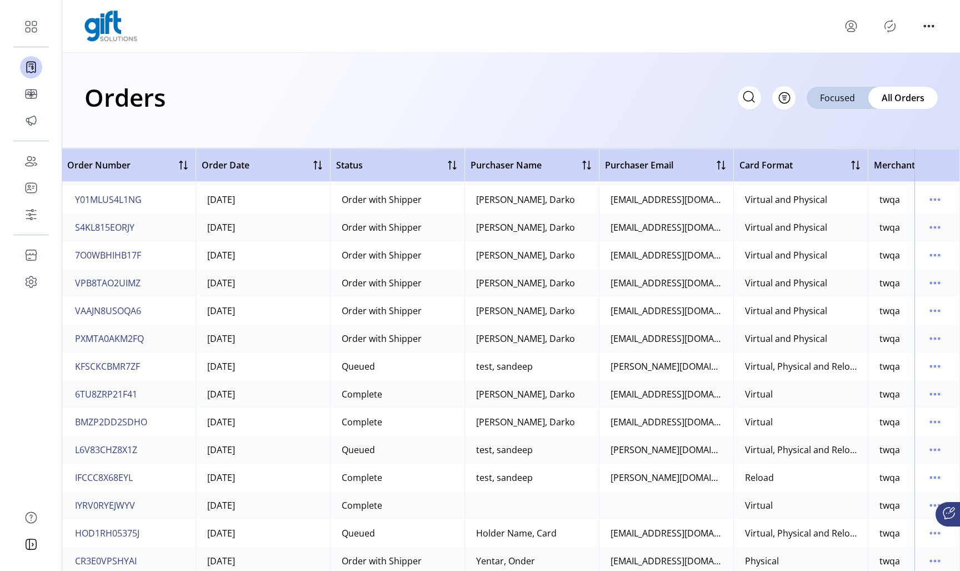
scroll to position [1442, 1]
click at [122, 366] on span "KFSCKCBMR7ZF" at bounding box center [107, 365] width 65 height 13
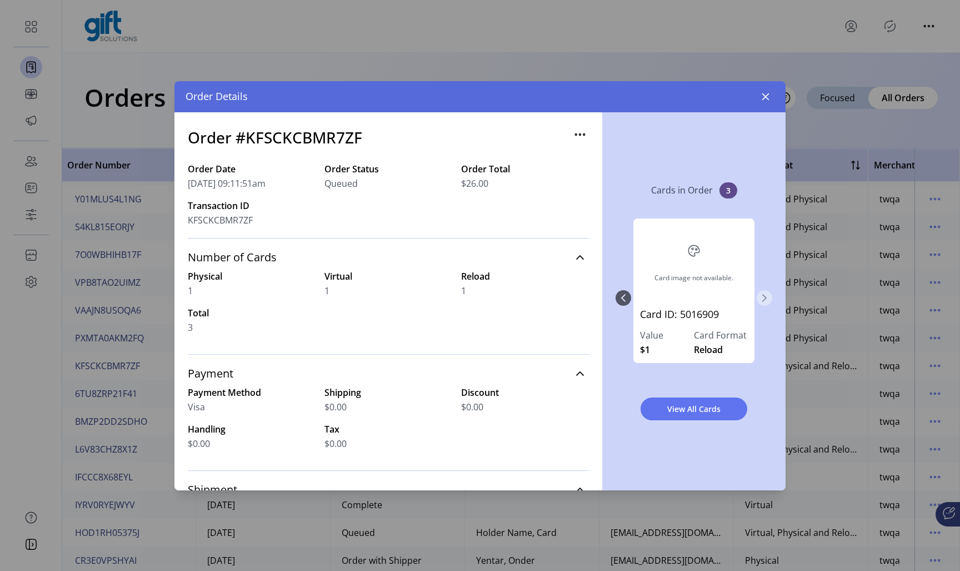
click at [767, 296] on icon "Next Page" at bounding box center [764, 297] width 9 height 9
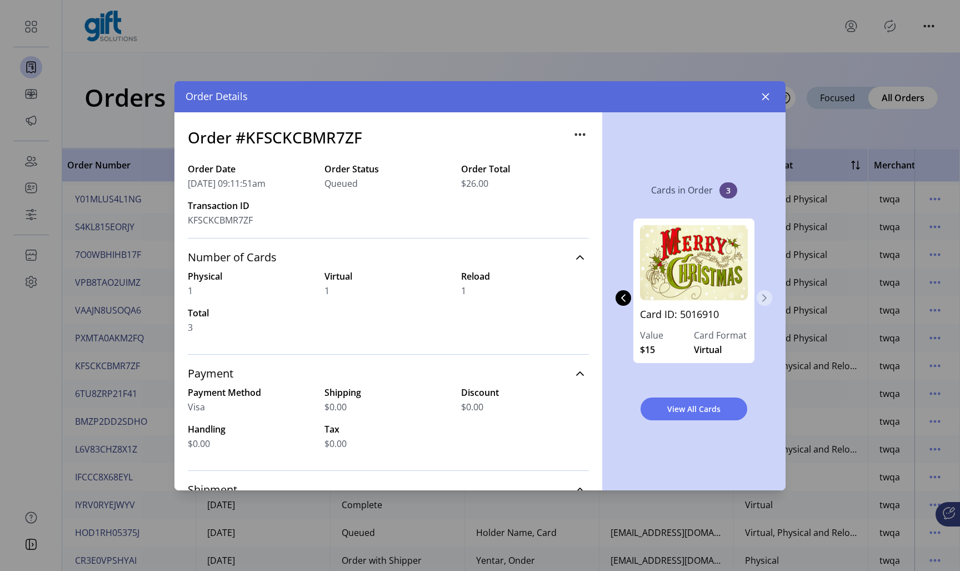
click at [767, 296] on icon "Next Page" at bounding box center [764, 297] width 9 height 9
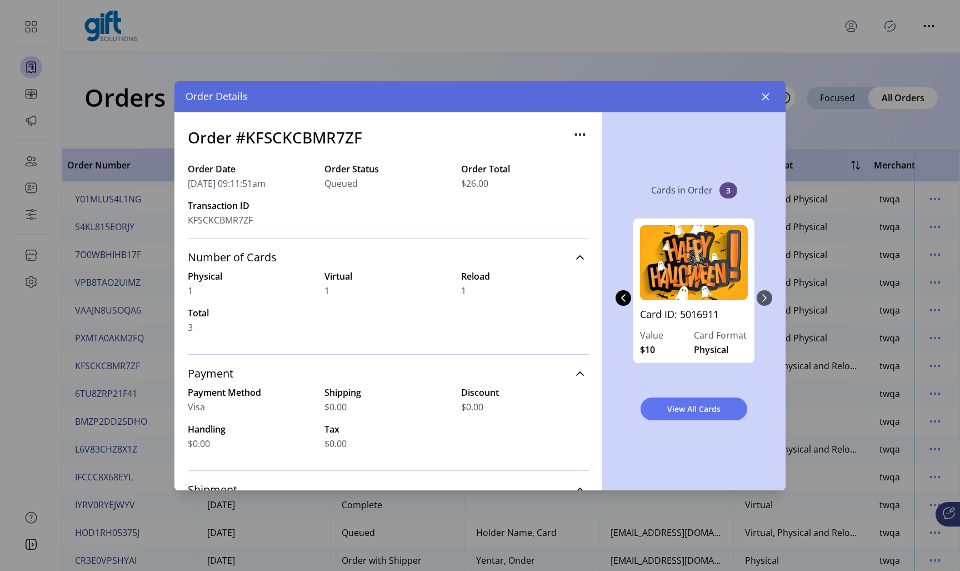
click at [767, 296] on div "Card image not available. Card ID: 5016909 Value $1 Card Format Reload Card ID:…" at bounding box center [694, 297] width 157 height 181
click at [764, 99] on icon "button" at bounding box center [765, 96] width 9 height 9
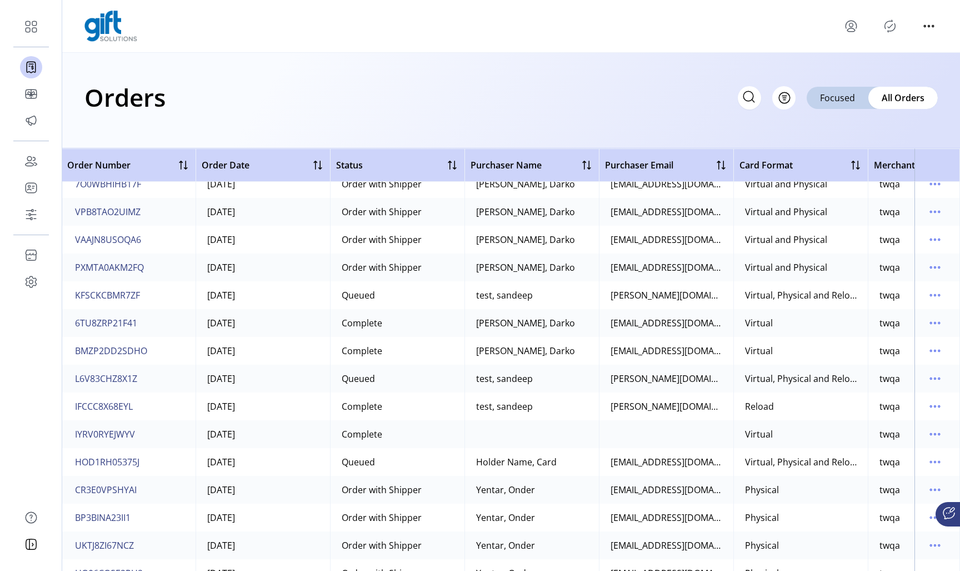
scroll to position [1574, 1]
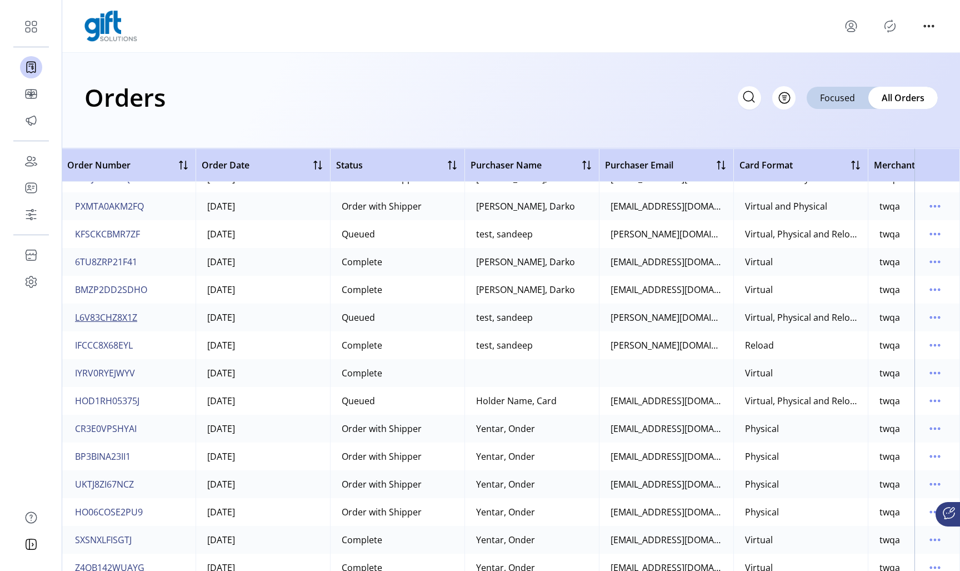
click at [119, 320] on span "L6V83CHZ8X1Z" at bounding box center [106, 317] width 62 height 13
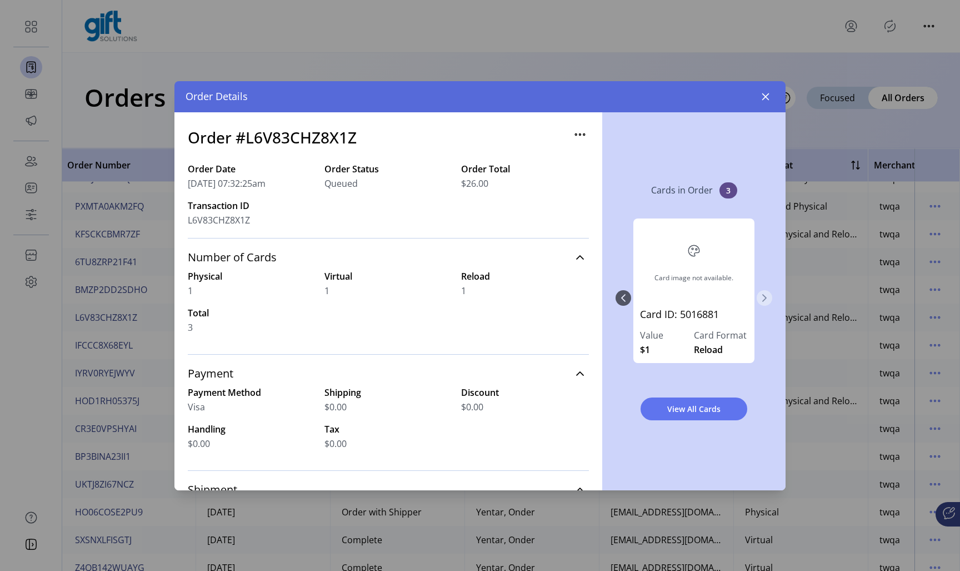
click at [770, 301] on button "Next Page" at bounding box center [765, 298] width 16 height 16
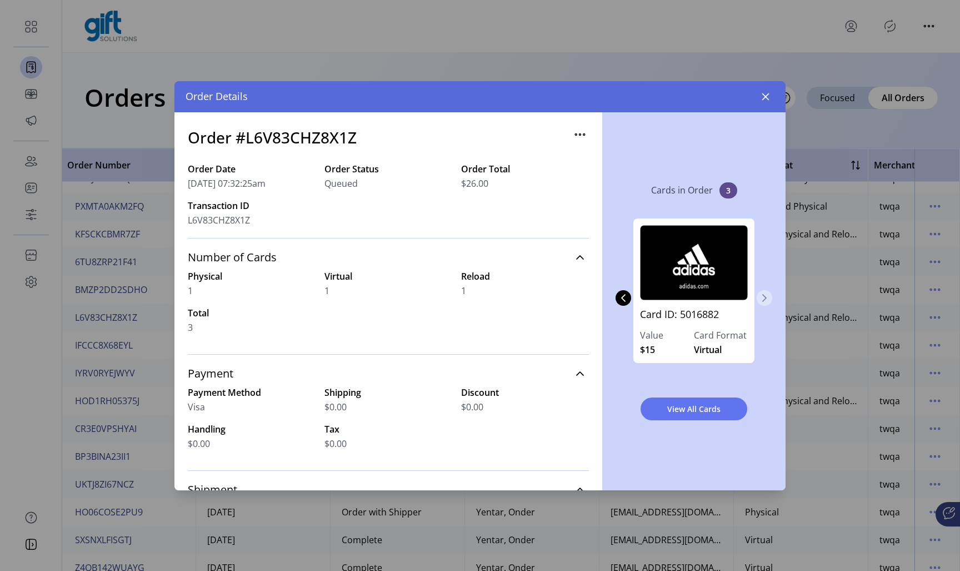
click at [770, 301] on button "Next Page" at bounding box center [765, 298] width 16 height 16
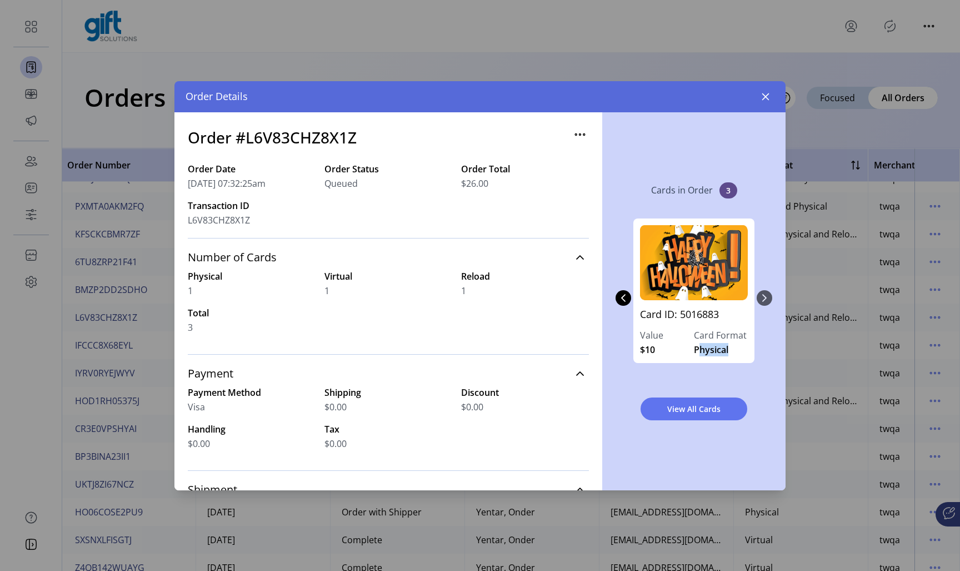
click at [770, 301] on div "Card image not available. Card ID: 5016881 Value $1 Card Format Reload Card ID:…" at bounding box center [694, 297] width 157 height 181
click at [768, 96] on icon "button" at bounding box center [765, 96] width 9 height 9
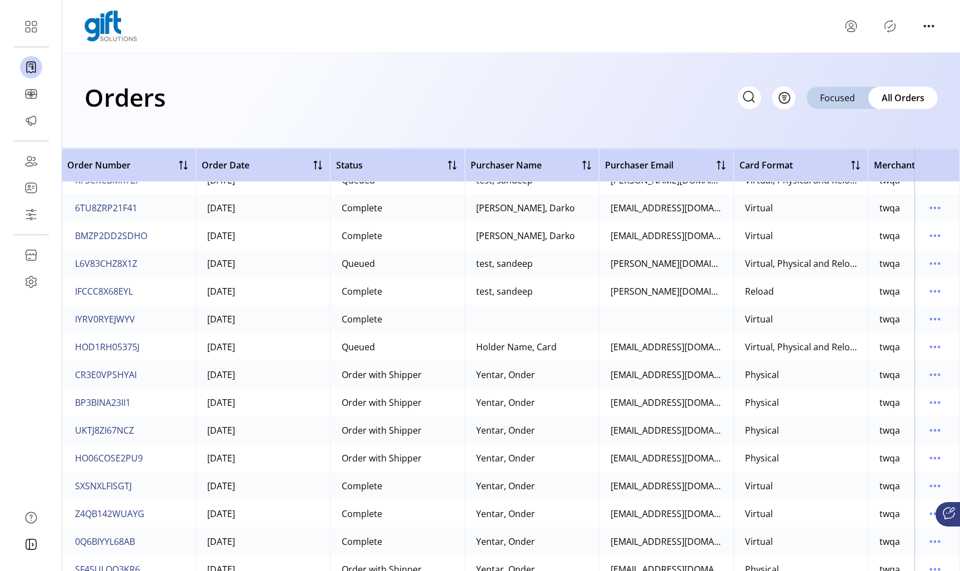
scroll to position [1628, 1]
click at [107, 344] on span "HOD1RH05375J" at bounding box center [107, 346] width 64 height 13
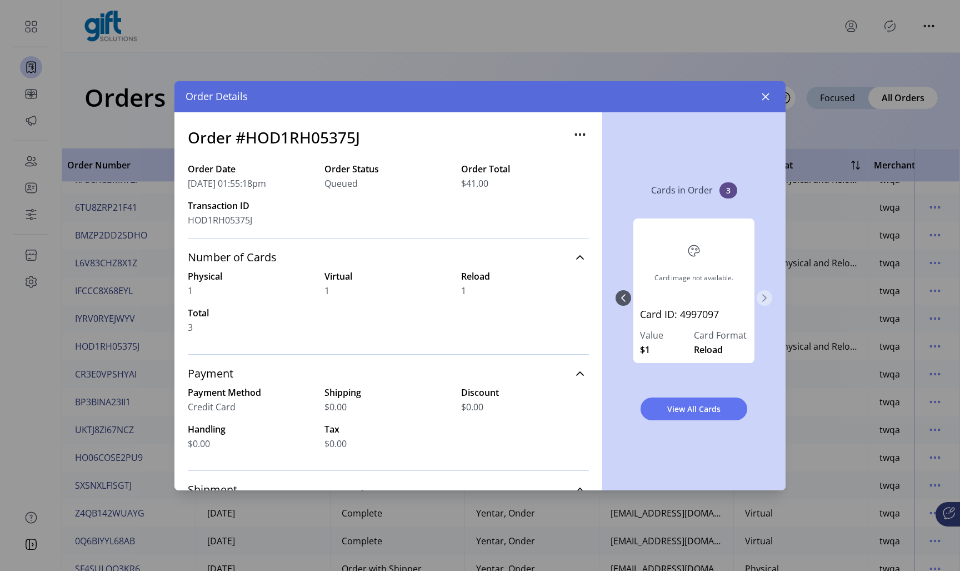
click at [765, 297] on icon "Next Page" at bounding box center [765, 298] width 4 height 8
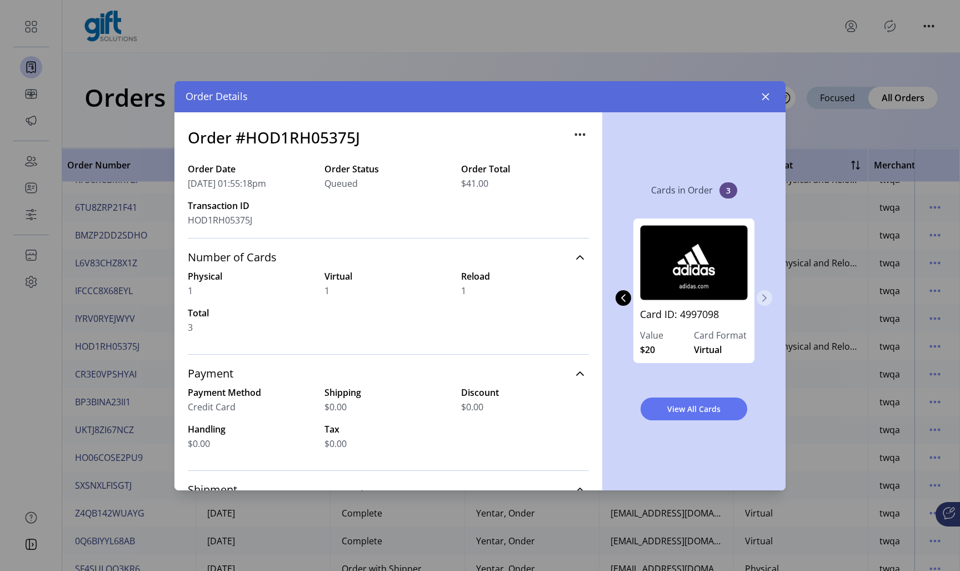
click at [765, 297] on icon "Next Page" at bounding box center [765, 298] width 4 height 8
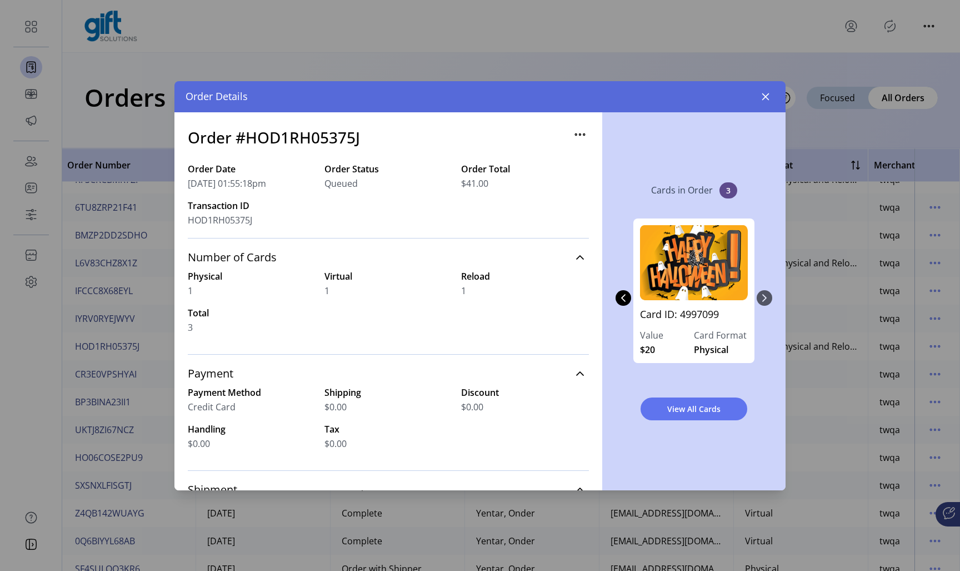
click at [765, 297] on div "Card image not available. Card ID: 4997097 Value $1 Card Format Reload Card ID:…" at bounding box center [694, 297] width 157 height 181
click at [770, 100] on button "button" at bounding box center [766, 97] width 18 height 18
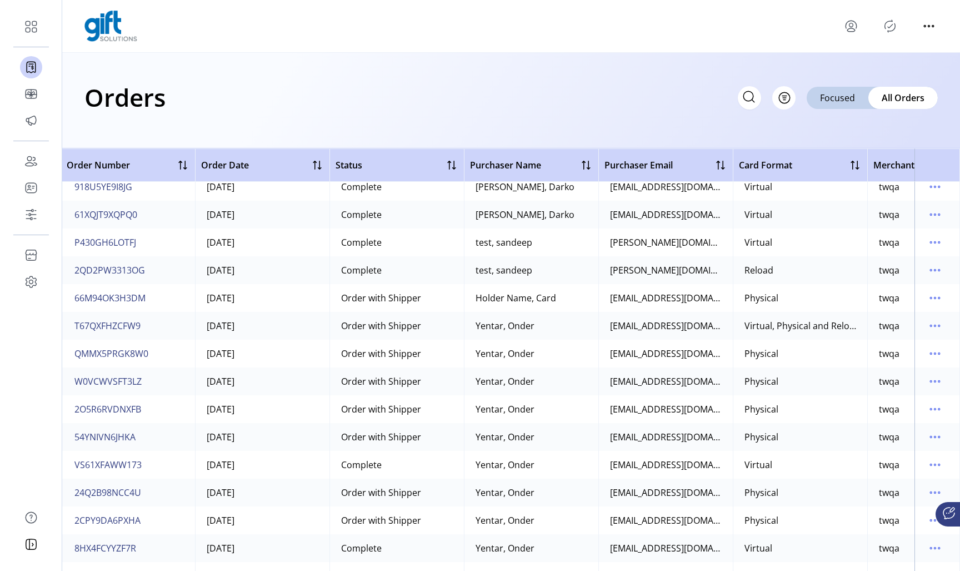
scroll to position [2367, 2]
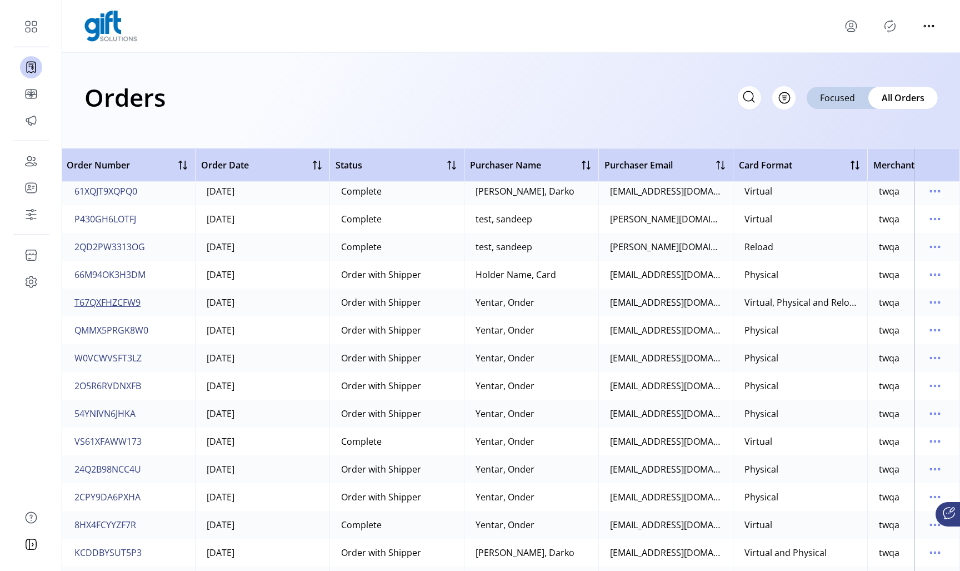
click at [102, 297] on span "T67QXFHZCFW9" at bounding box center [107, 302] width 66 height 13
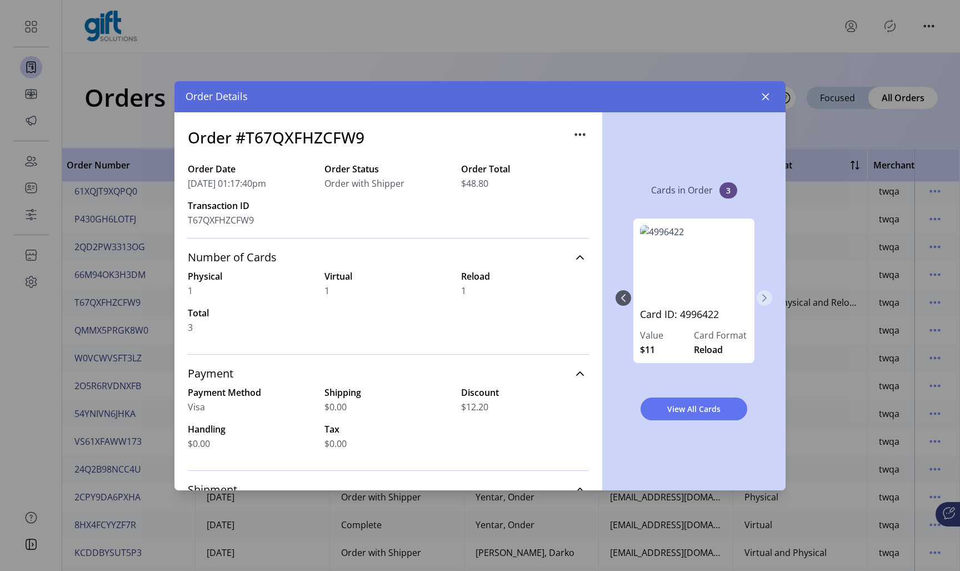
click at [766, 295] on icon "Next Page" at bounding box center [764, 297] width 9 height 9
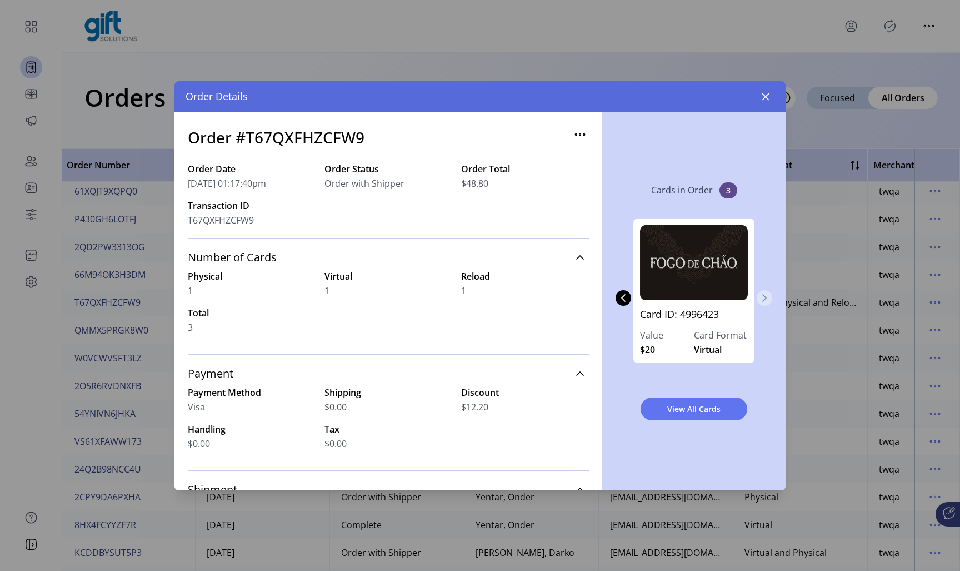
click at [766, 295] on icon "Next Page" at bounding box center [764, 297] width 9 height 9
click at [766, 295] on div "Card ID: 4996422 Value $11 Card Format Reload Card ID: 4996423 Value $20 Card F…" at bounding box center [694, 297] width 157 height 181
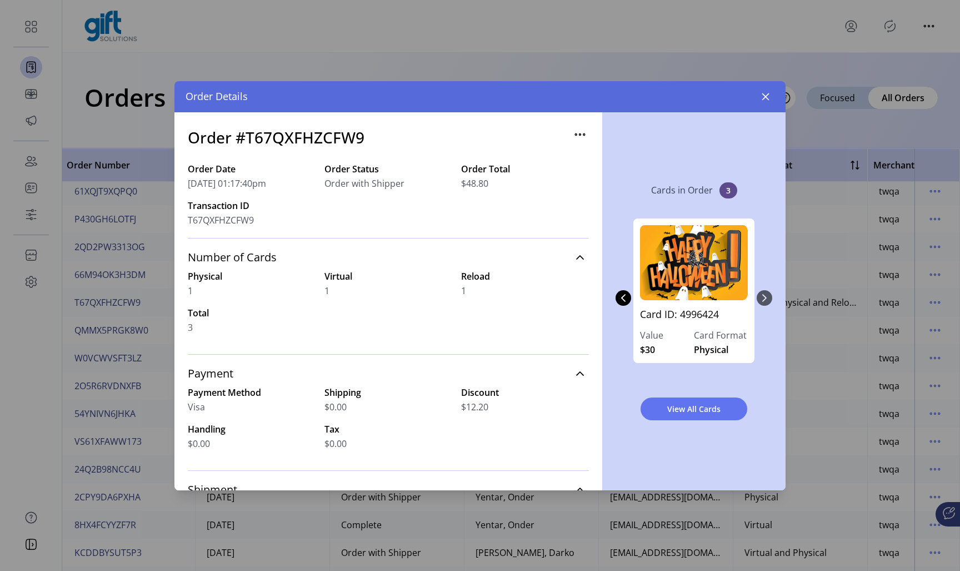
click at [766, 295] on div "Card ID: 4996422 Value $11 Card Format Reload Card ID: 4996423 Value $20 Card F…" at bounding box center [694, 297] width 157 height 181
click at [767, 92] on button "button" at bounding box center [766, 97] width 18 height 18
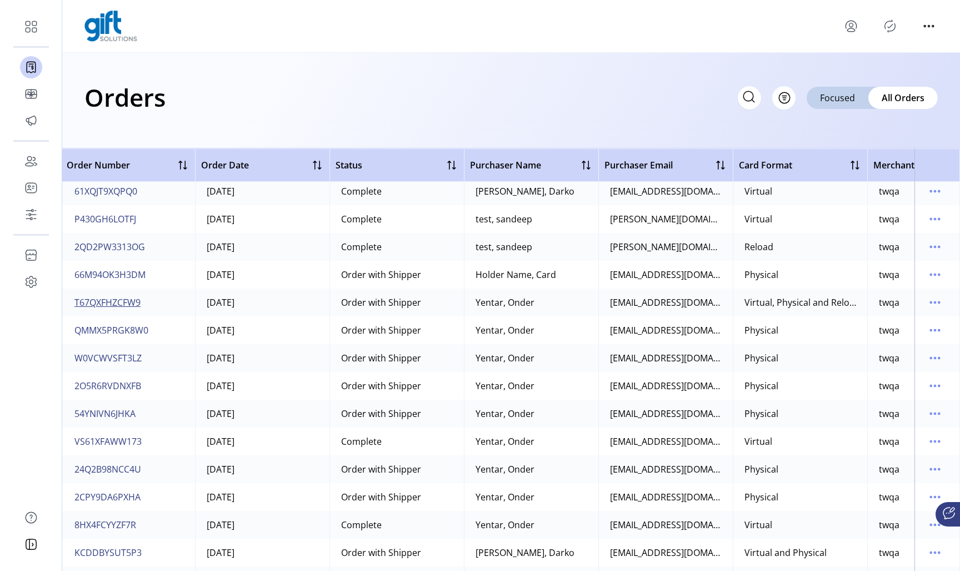
click at [134, 301] on span "T67QXFHZCFW9" at bounding box center [107, 302] width 66 height 13
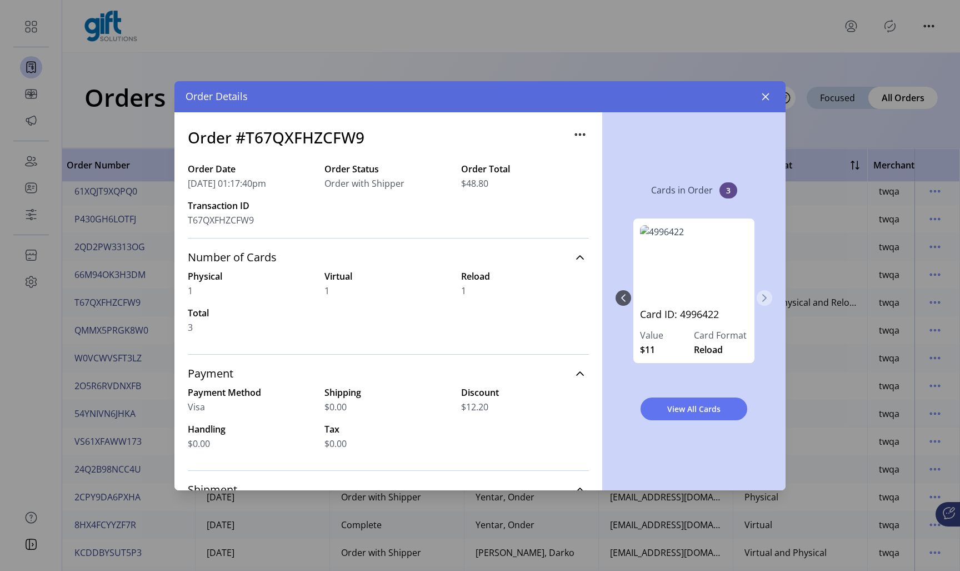
click at [766, 303] on button "Next Page" at bounding box center [765, 298] width 16 height 16
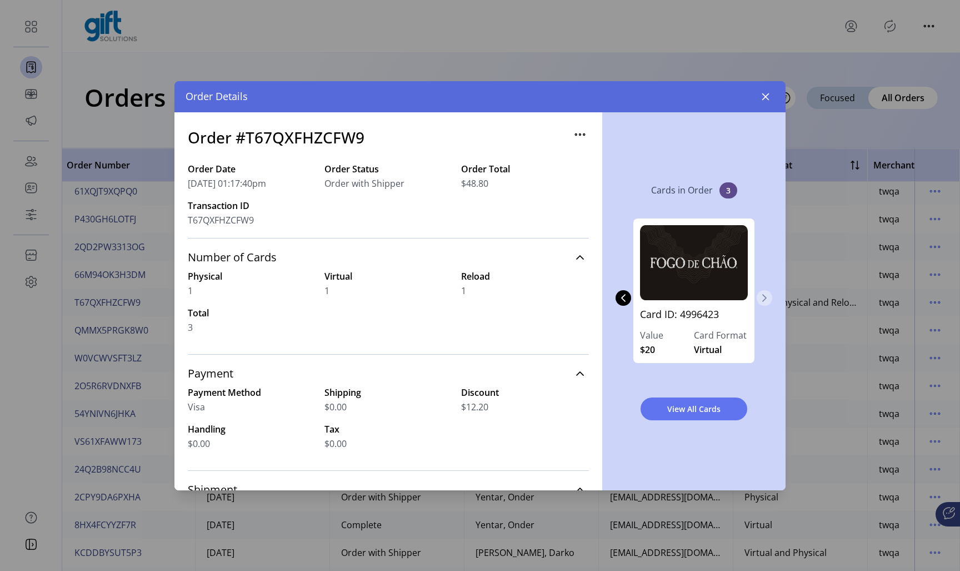
click at [766, 303] on button "Next Page" at bounding box center [765, 298] width 16 height 16
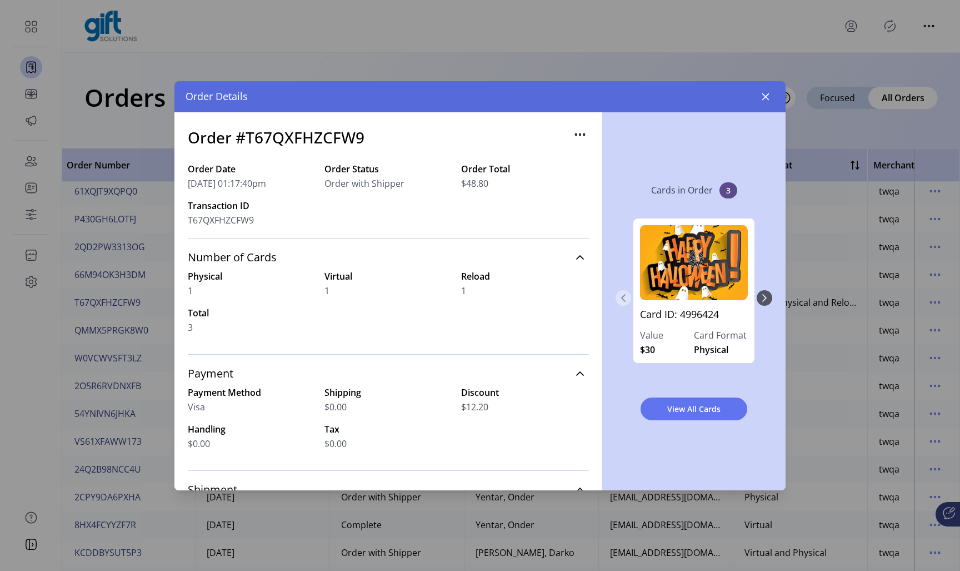
click at [628, 304] on button "Previous Page" at bounding box center [624, 298] width 16 height 16
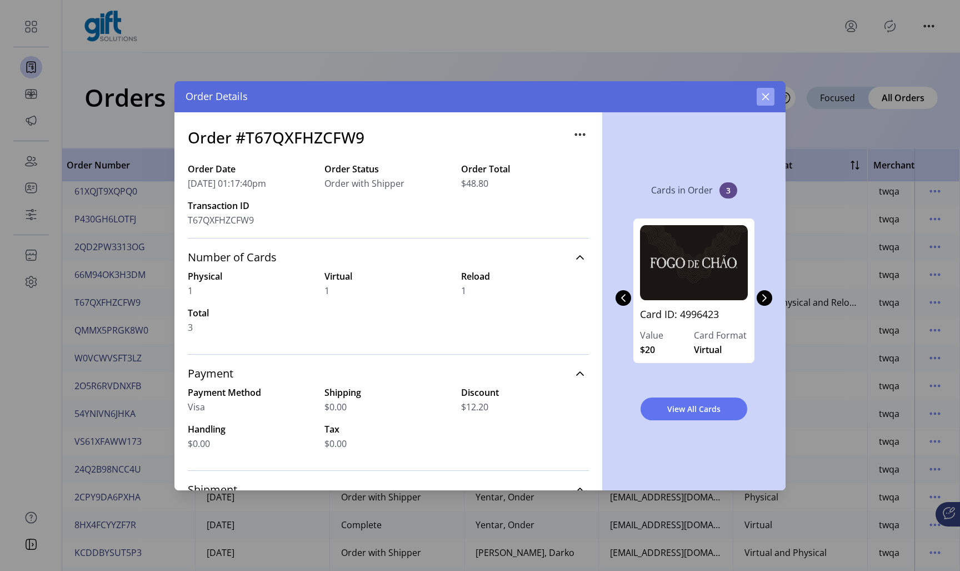
click at [765, 97] on icon "button" at bounding box center [766, 96] width 7 height 7
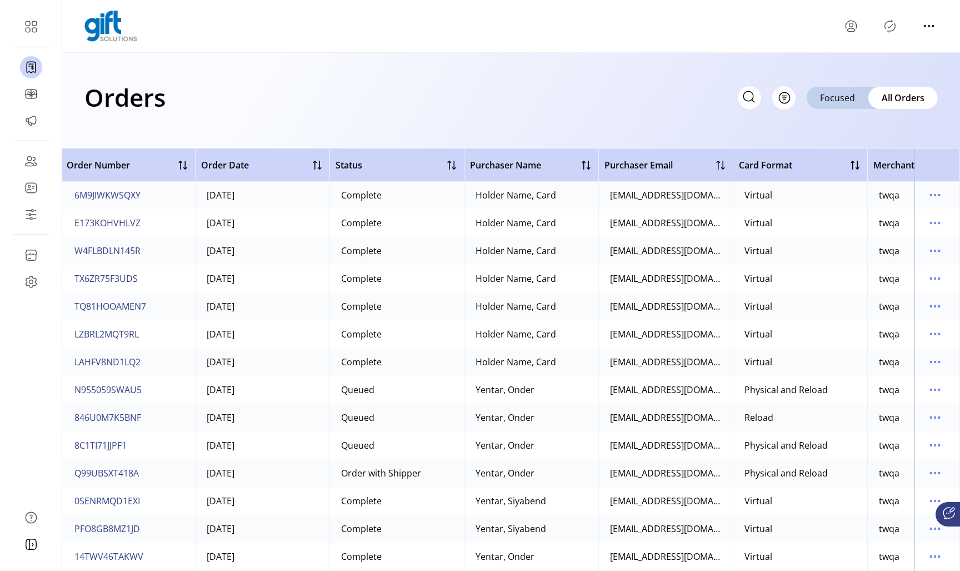
scroll to position [8402, 2]
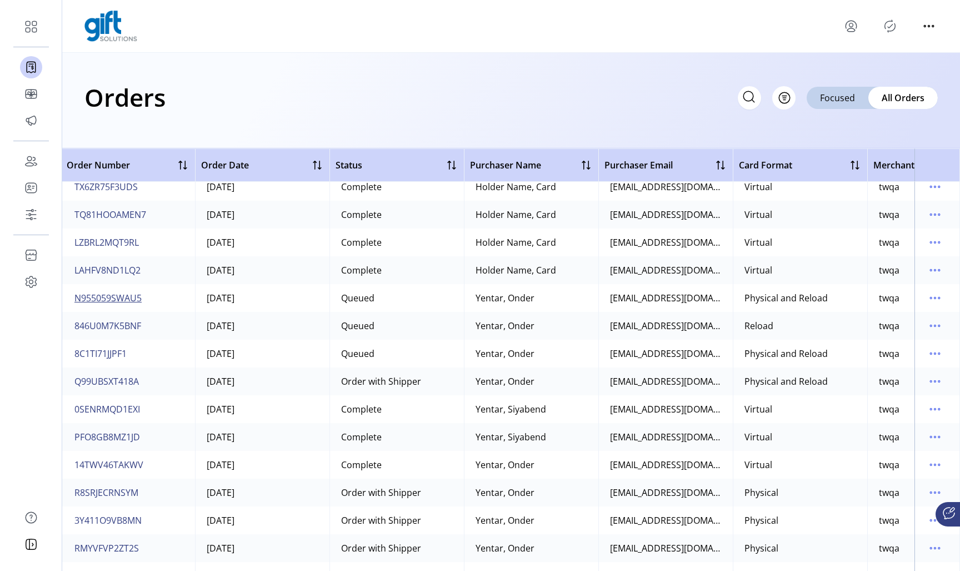
click at [112, 296] on span "N955059SWAU5" at bounding box center [107, 297] width 67 height 13
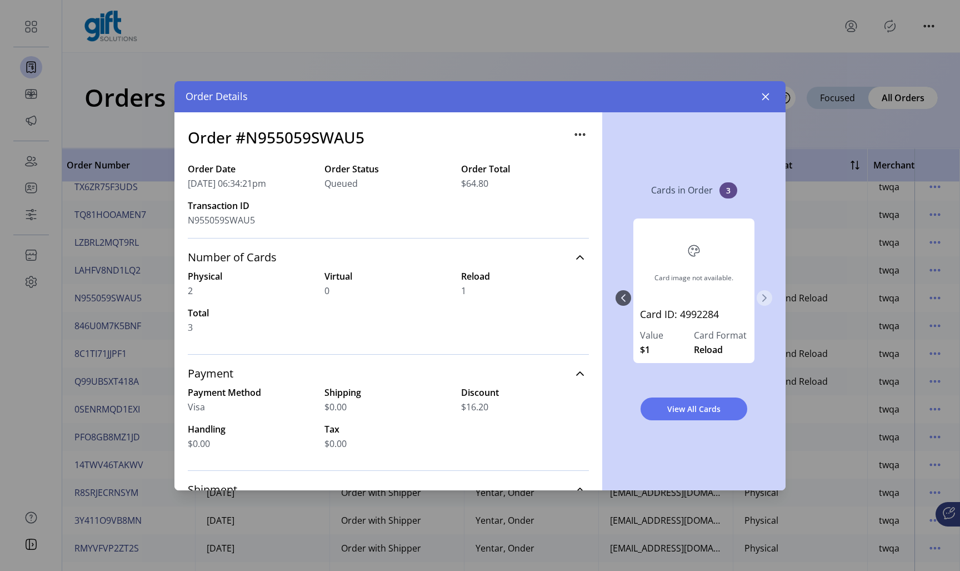
click at [772, 295] on button "Next Page" at bounding box center [765, 298] width 16 height 16
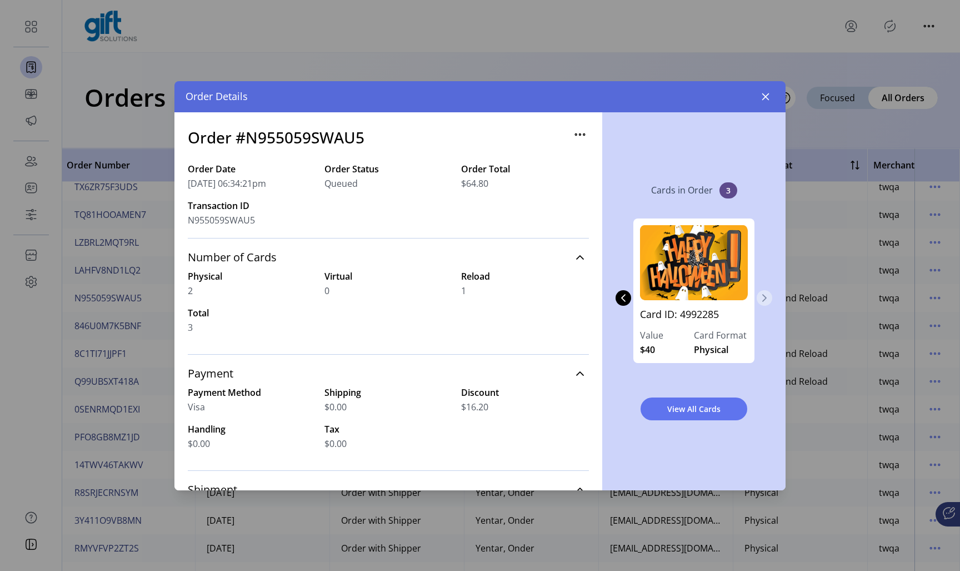
click at [772, 295] on button "Next Page" at bounding box center [765, 298] width 16 height 16
click at [772, 295] on div "Card image not available. Card ID: 4992284 Value $1 Card Format Reload Card ID:…" at bounding box center [694, 297] width 157 height 181
click at [625, 301] on icon "Previous Page" at bounding box center [623, 298] width 4 height 8
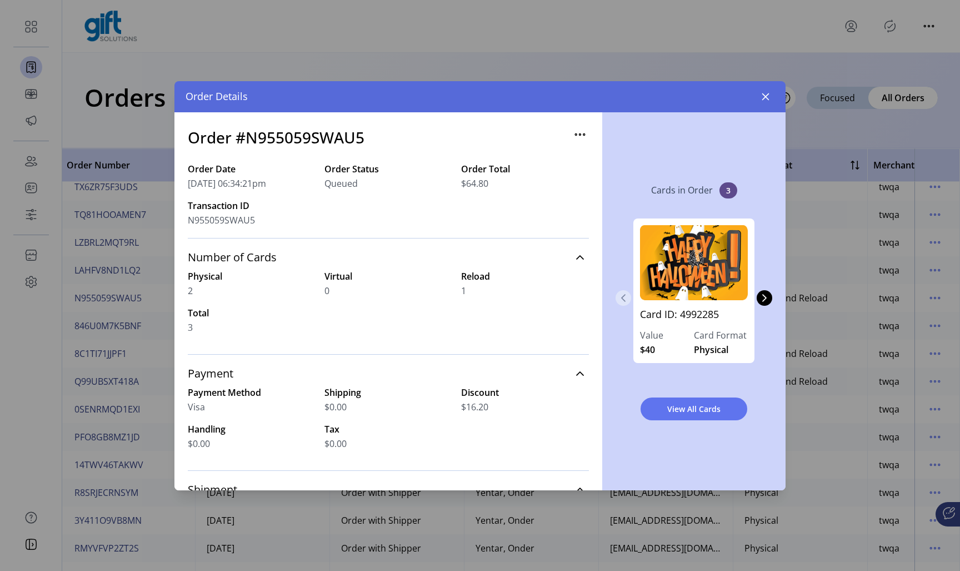
click at [623, 295] on icon "Previous Page" at bounding box center [623, 297] width 9 height 9
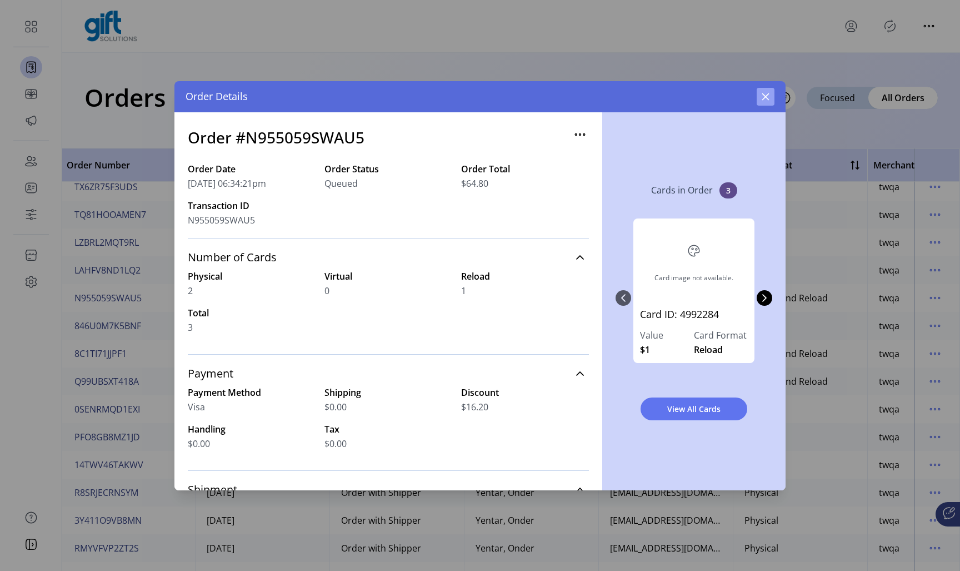
click at [769, 99] on icon "button" at bounding box center [766, 96] width 7 height 7
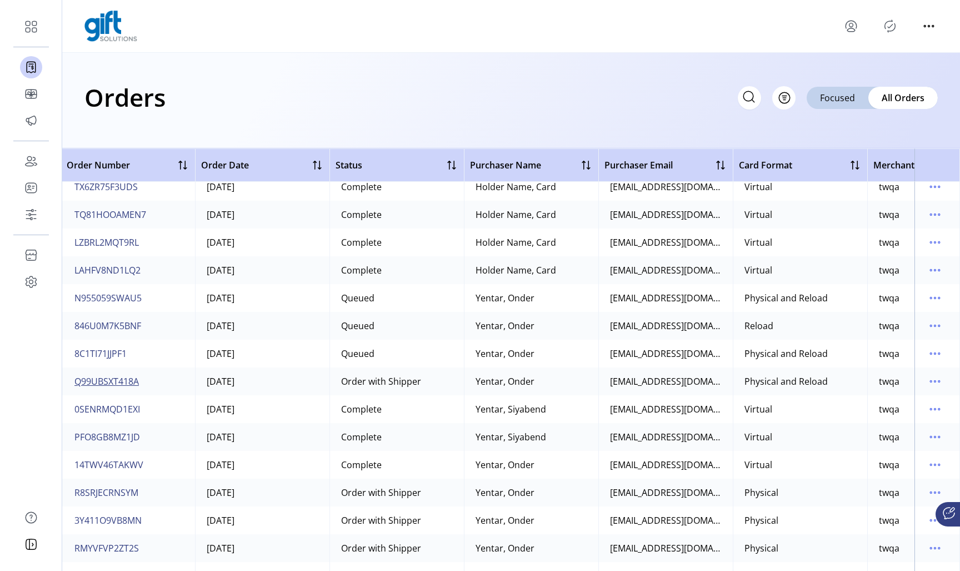
click at [121, 380] on span "Q99UBSXT418A" at bounding box center [106, 381] width 64 height 13
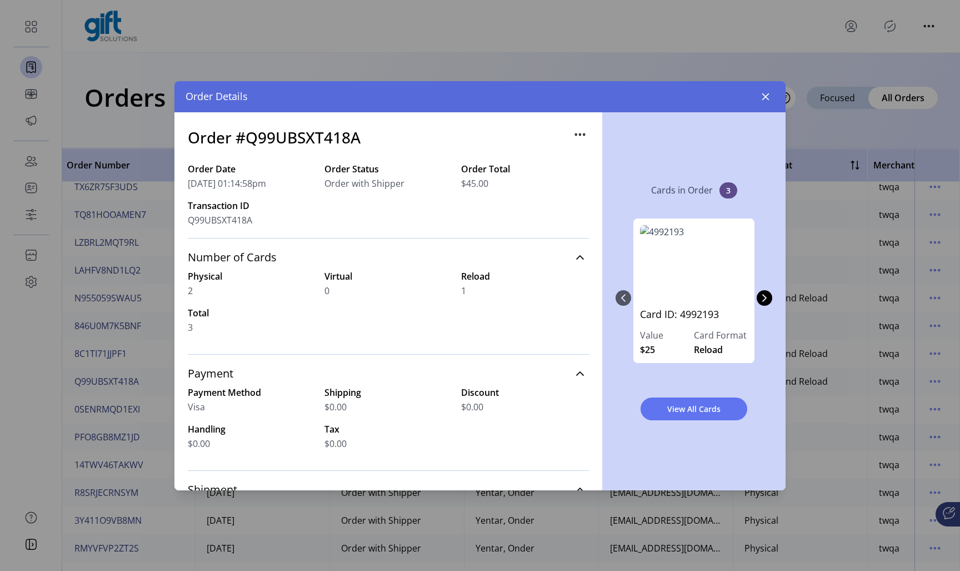
click at [774, 297] on div "Cards in Order 3 Card ID: 4992193 Value $25 Card Format Reload Card ID: 4992194…" at bounding box center [694, 301] width 183 height 378
click at [769, 297] on button "Next Page" at bounding box center [765, 298] width 16 height 16
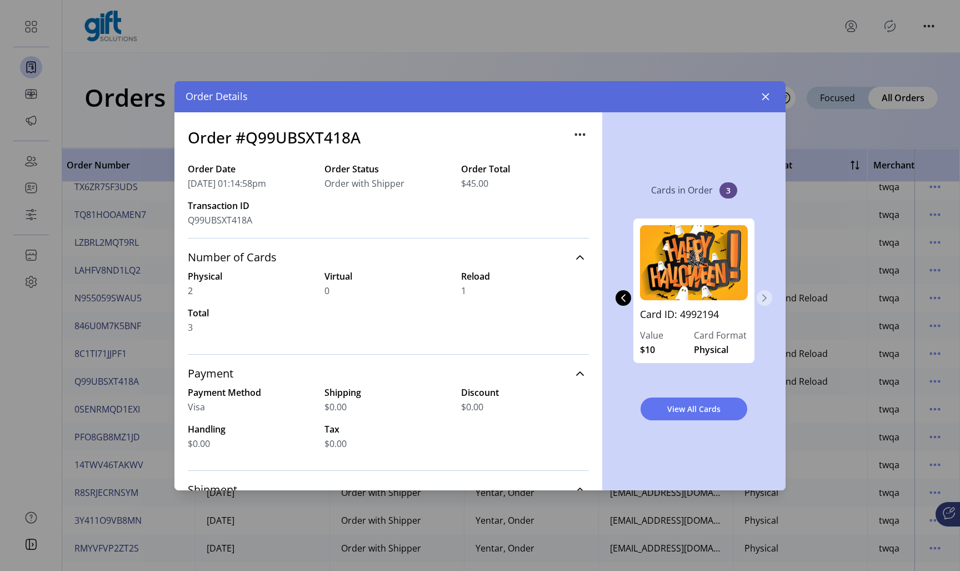
click at [769, 297] on button "Next Page" at bounding box center [765, 298] width 16 height 16
click at [769, 297] on div "Card ID: 4992193 Value $25 Card Format Reload Card ID: 4992194 Value $10 Card F…" at bounding box center [694, 297] width 157 height 181
click at [625, 301] on icon "Previous Page" at bounding box center [623, 298] width 4 height 8
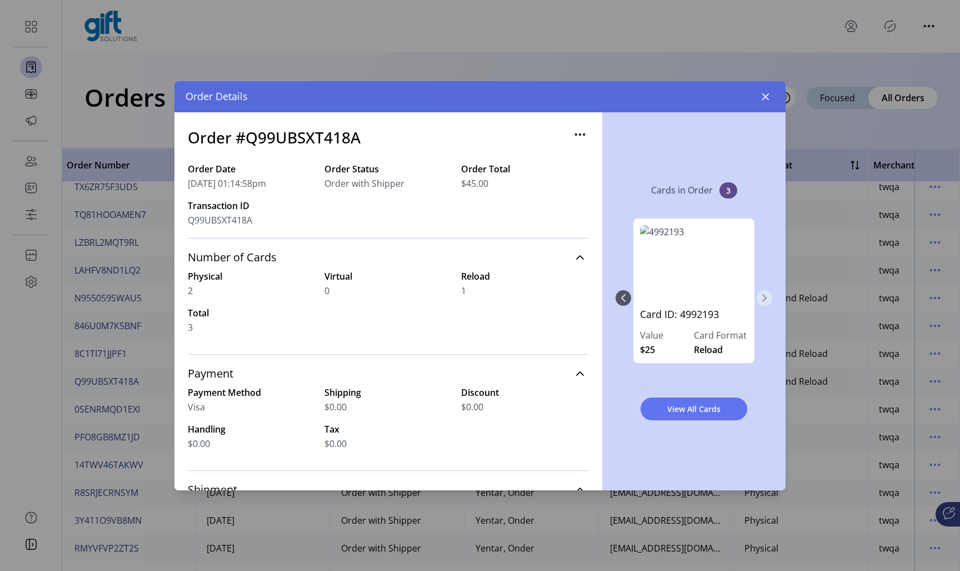
click at [765, 300] on icon "Next Page" at bounding box center [764, 297] width 9 height 9
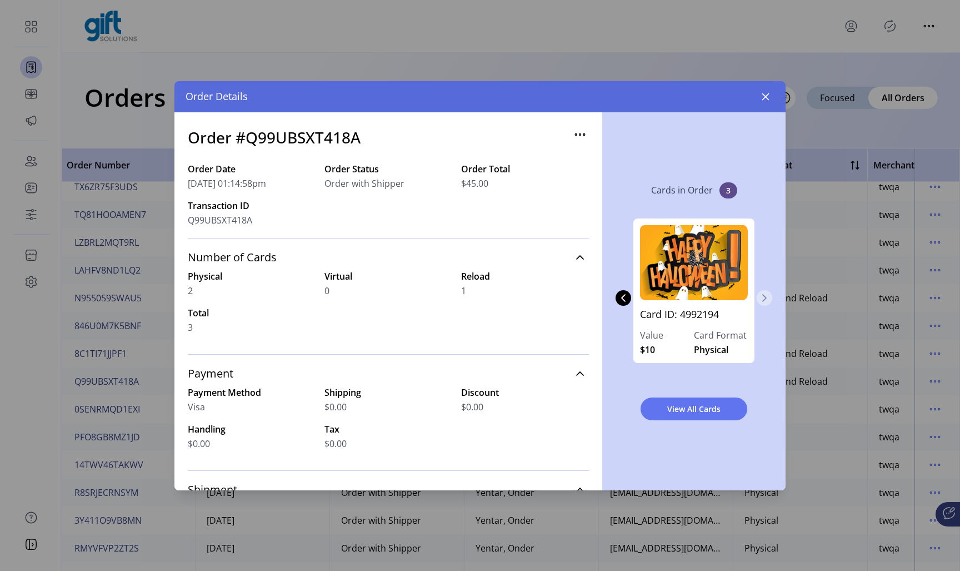
click at [765, 300] on icon "Next Page" at bounding box center [764, 297] width 9 height 9
click at [765, 300] on div "Card ID: 4992193 Value $25 Card Format Reload Card ID: 4992194 Value $10 Card F…" at bounding box center [694, 297] width 157 height 181
click at [763, 101] on button "button" at bounding box center [766, 97] width 18 height 18
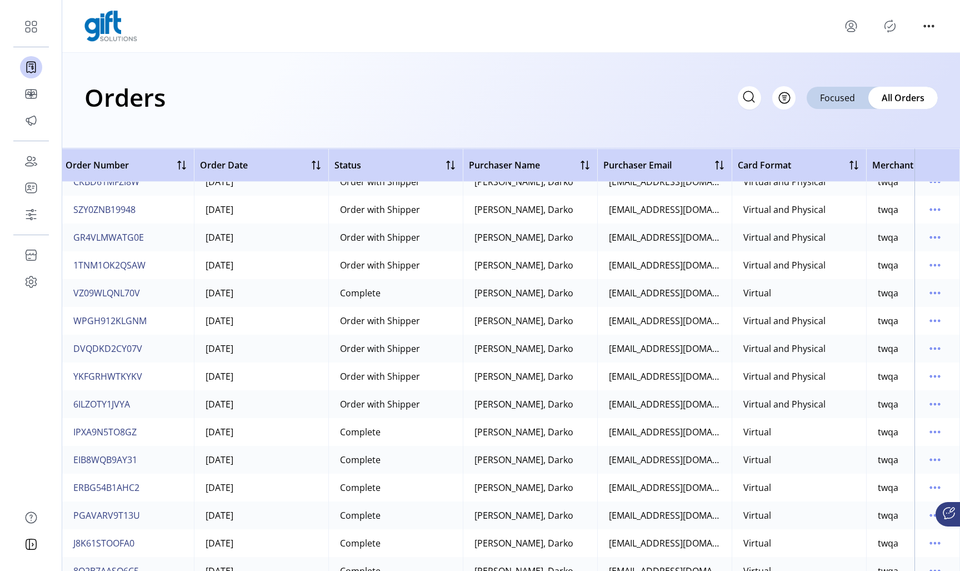
scroll to position [27159, 3]
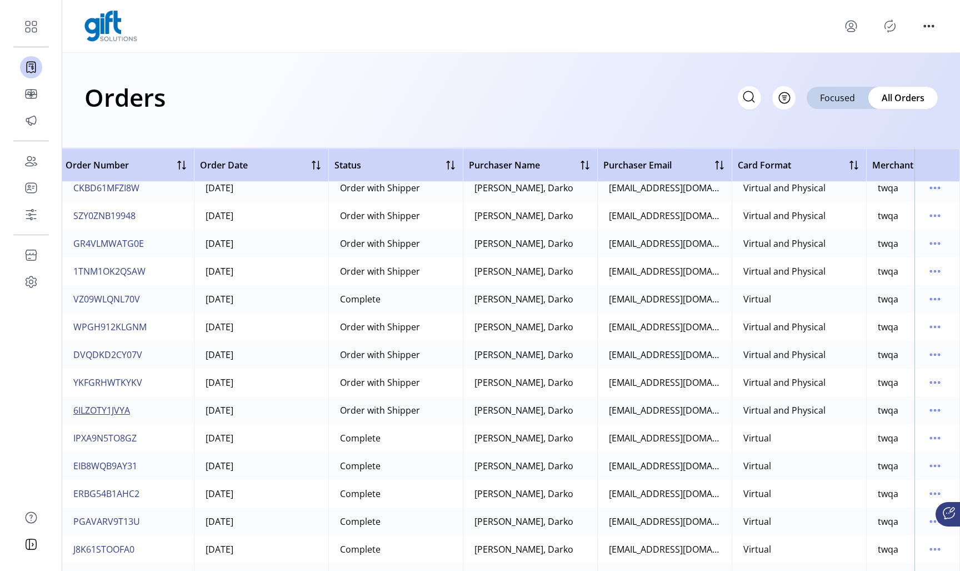
click at [98, 415] on span "6ILZOTY1JVYA" at bounding box center [101, 410] width 57 height 13
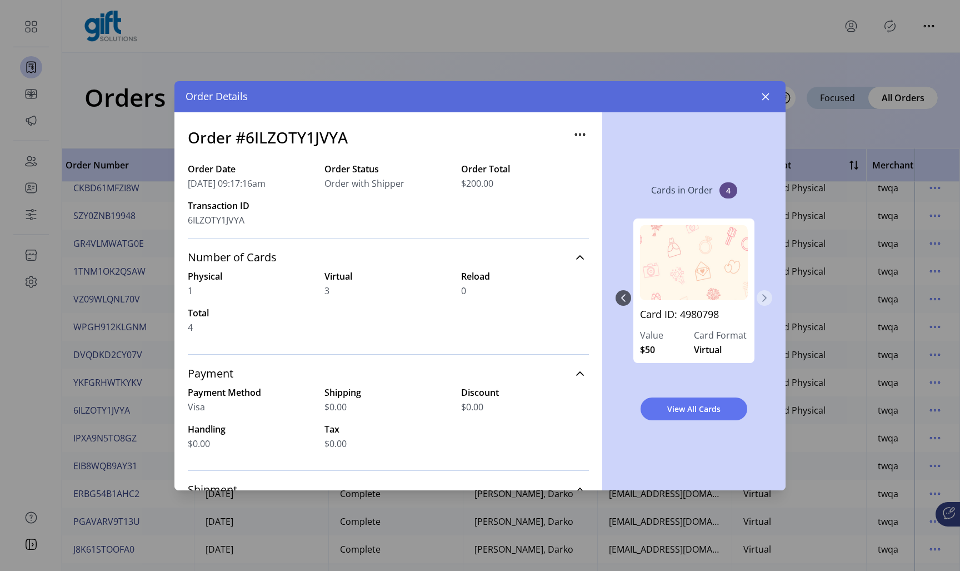
click at [760, 295] on icon "Next Page" at bounding box center [764, 297] width 9 height 9
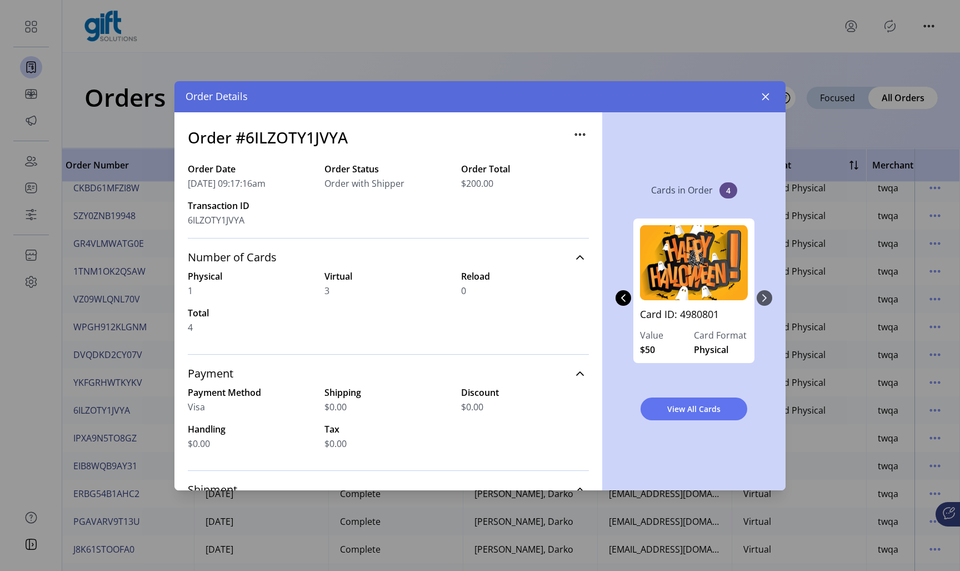
click at [760, 295] on div "Card ID: 4980798 Value $50 Card Format Virtual Card ID: 4980799 Value $50 Card …" at bounding box center [694, 297] width 157 height 181
click at [770, 101] on button "button" at bounding box center [766, 97] width 18 height 18
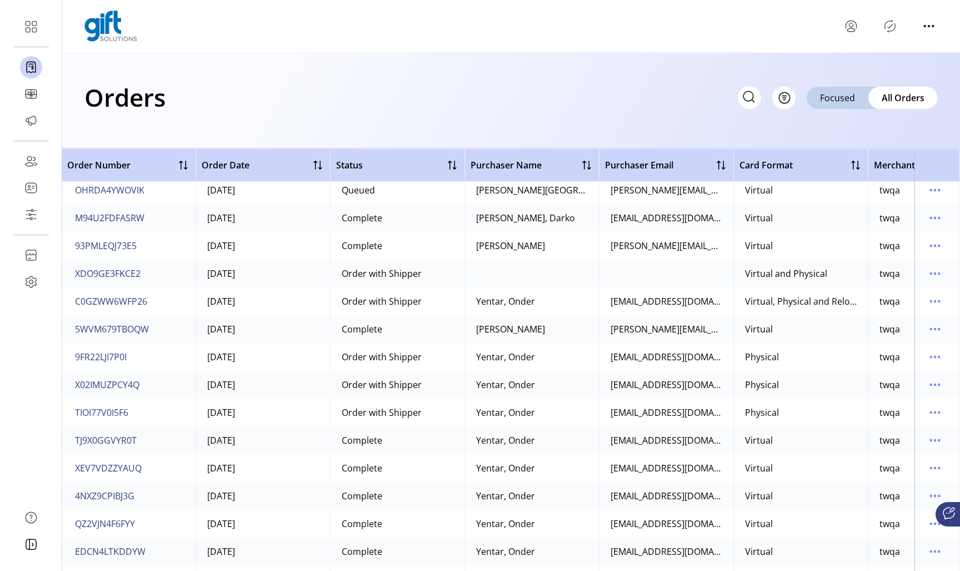
scroll to position [813, 1]
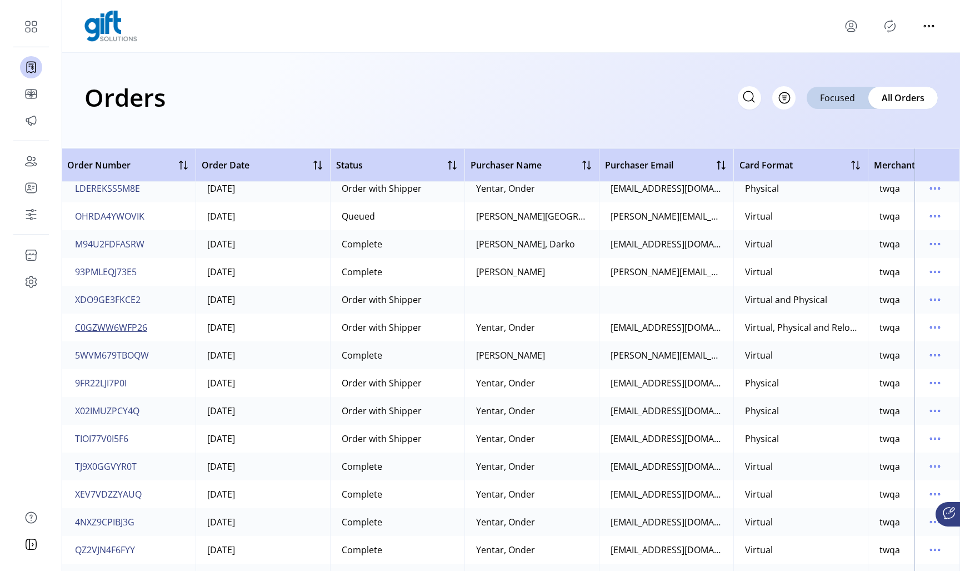
click at [115, 323] on span "C0GZWW6WFP26" at bounding box center [111, 327] width 72 height 13
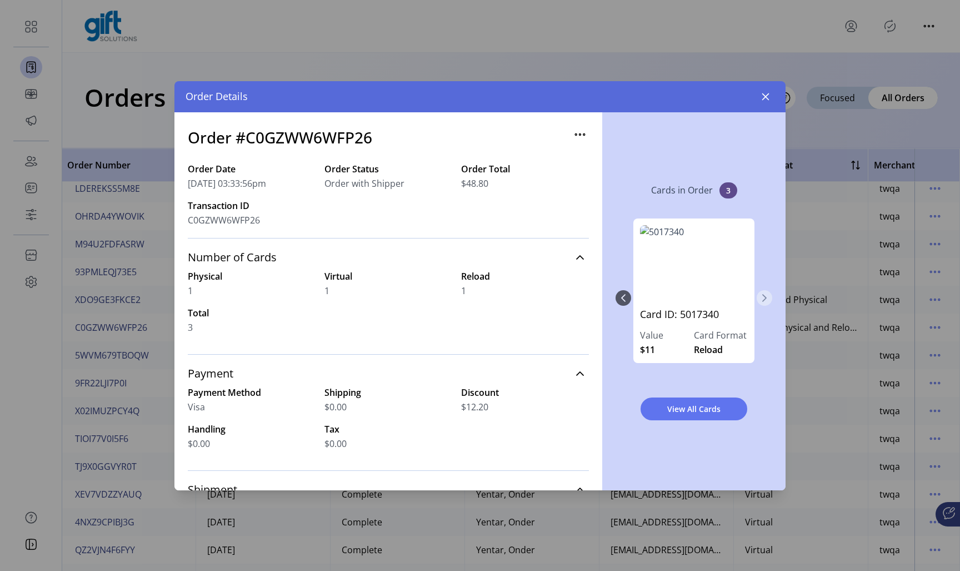
click at [764, 300] on icon "Next Page" at bounding box center [765, 298] width 4 height 8
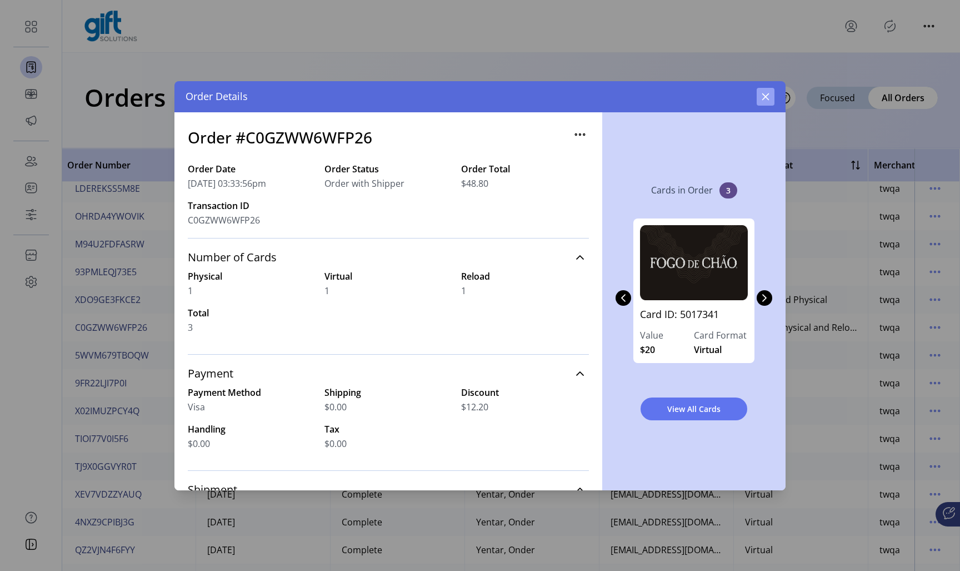
click at [766, 99] on icon "button" at bounding box center [765, 96] width 9 height 9
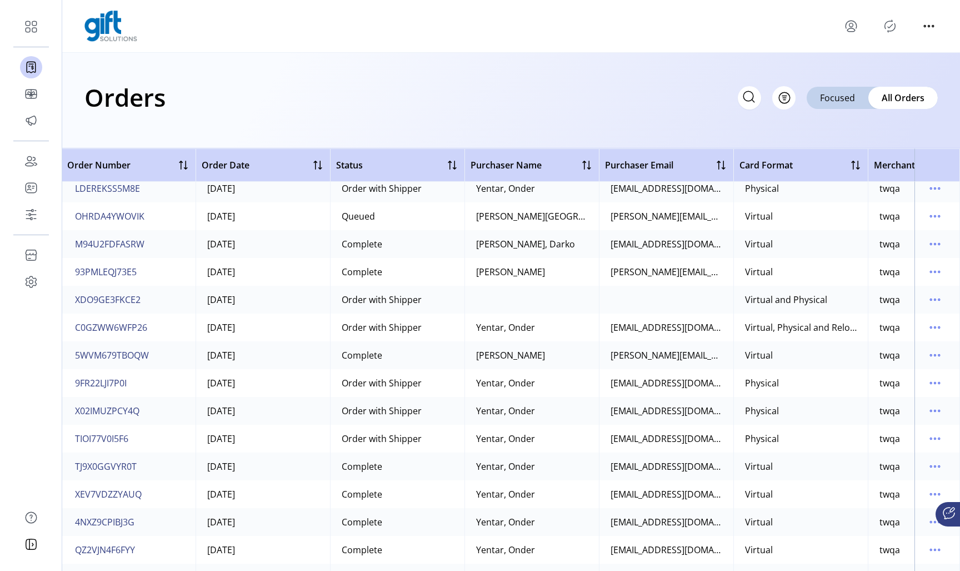
click at [839, 331] on div "Virtual, Physical and Reload" at bounding box center [801, 327] width 112 height 13
click at [820, 330] on div "Virtual, Physical and Reload" at bounding box center [801, 327] width 112 height 13
click at [766, 328] on div "Virtual, Physical and Reload" at bounding box center [801, 327] width 112 height 13
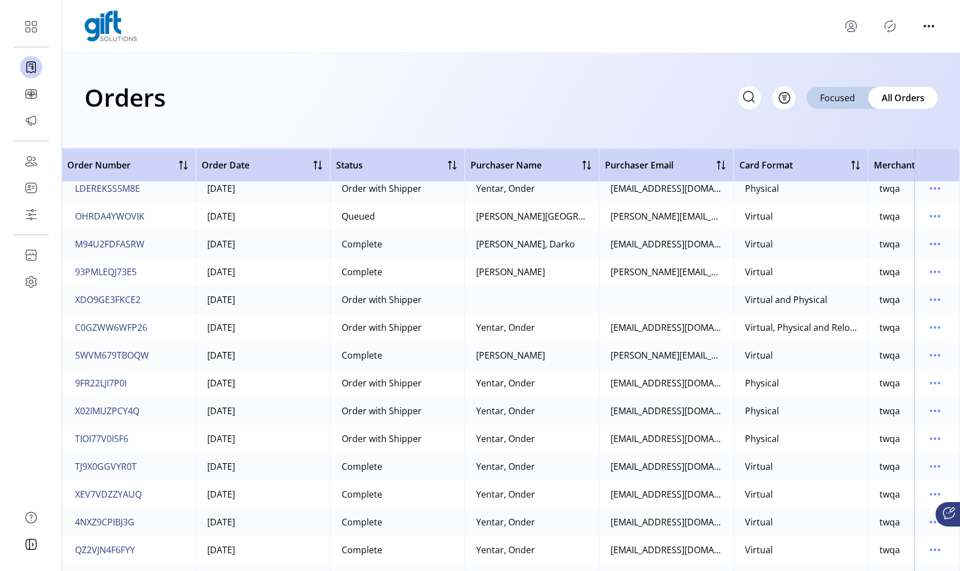
click at [759, 327] on div "Virtual, Physical and Reload" at bounding box center [801, 327] width 112 height 13
click at [779, 327] on div "Virtual, Physical and Reload" at bounding box center [801, 327] width 112 height 13
click at [800, 333] on div "Virtual, Physical and Reload" at bounding box center [801, 327] width 112 height 13
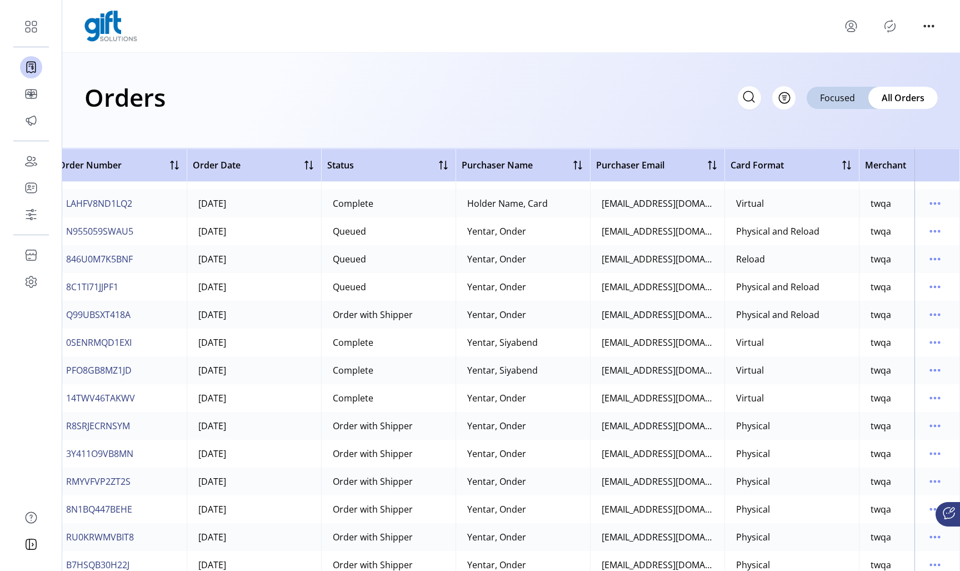
scroll to position [8476, 10]
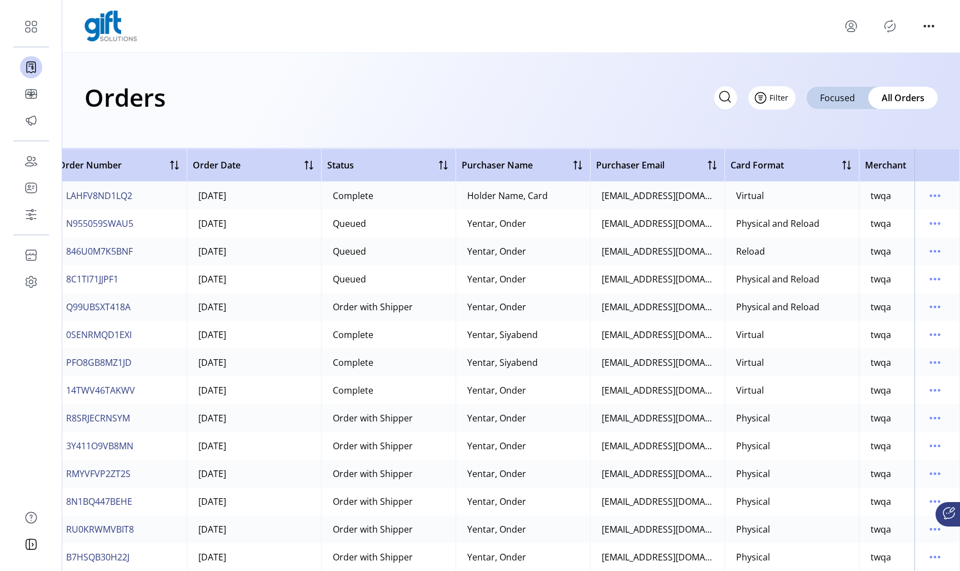
click at [784, 104] on button "Filter" at bounding box center [772, 97] width 47 height 23
click at [804, 70] on div "Orders Filter Focused All Orders" at bounding box center [511, 101] width 898 height 96
click at [97, 280] on span "8C1TI71JJPF1" at bounding box center [92, 278] width 52 height 13
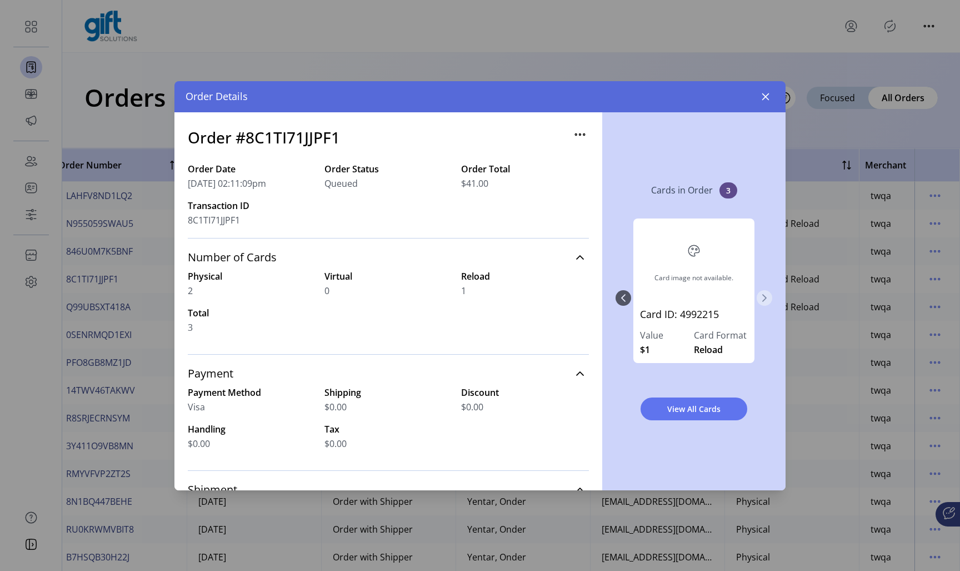
click at [769, 300] on icon "Next Page" at bounding box center [764, 297] width 9 height 9
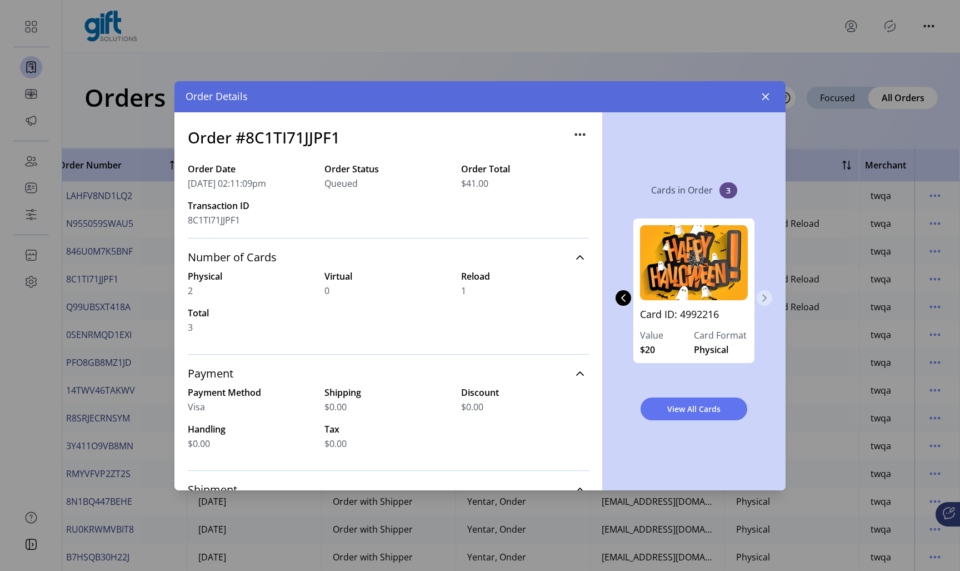
click at [769, 300] on icon "Next Page" at bounding box center [764, 297] width 9 height 9
click at [769, 300] on div "Card image not available. Card ID: 4992215 Value $1 Card Format Reload Card ID:…" at bounding box center [694, 297] width 157 height 181
click at [765, 101] on icon "button" at bounding box center [765, 96] width 9 height 9
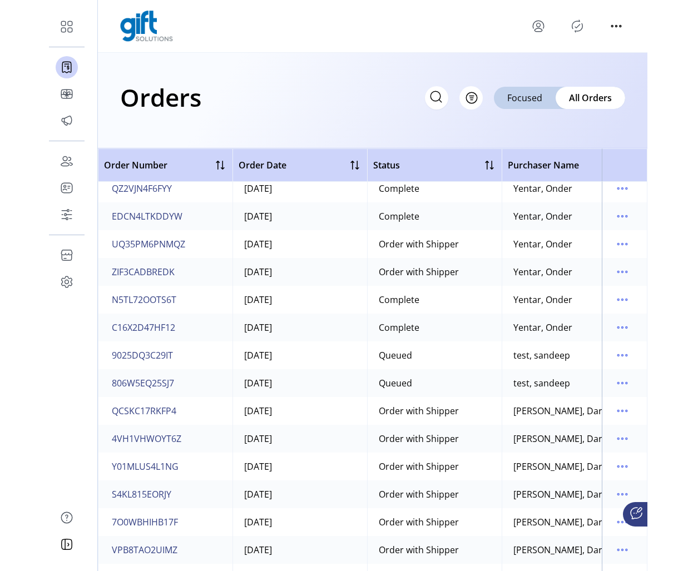
scroll to position [1174, 0]
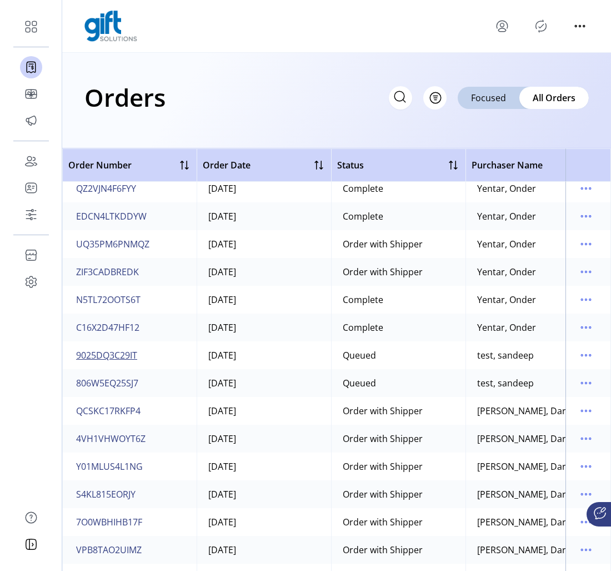
click at [118, 357] on span "9025DQ3C29IT" at bounding box center [106, 354] width 61 height 13
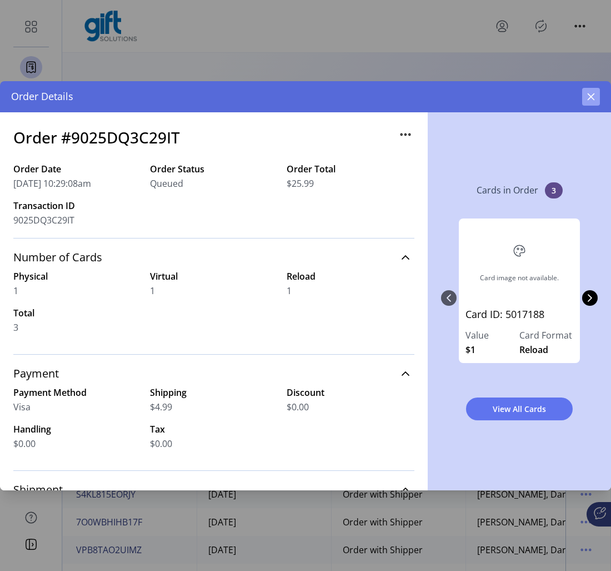
click at [593, 99] on icon "button" at bounding box center [591, 96] width 9 height 9
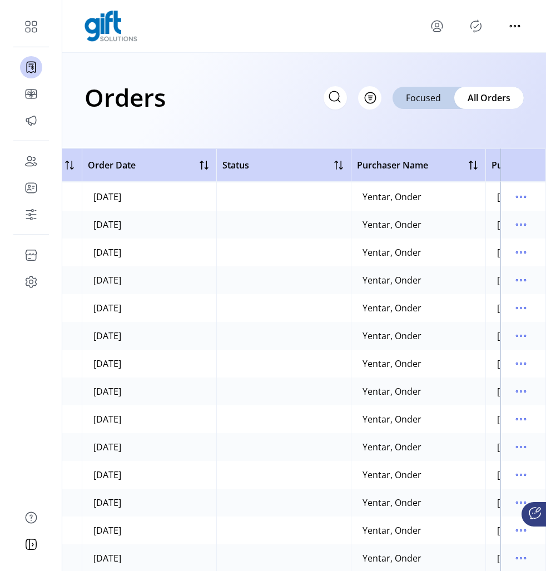
scroll to position [5724, 0]
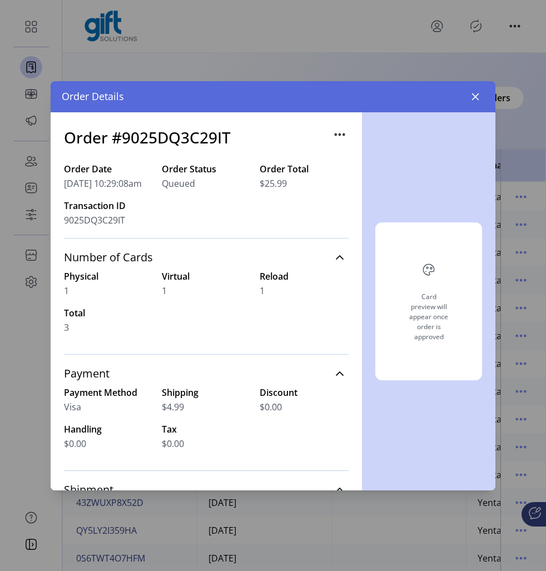
click at [469, 114] on div "Card preview will appear once order is approved" at bounding box center [428, 301] width 133 height 378
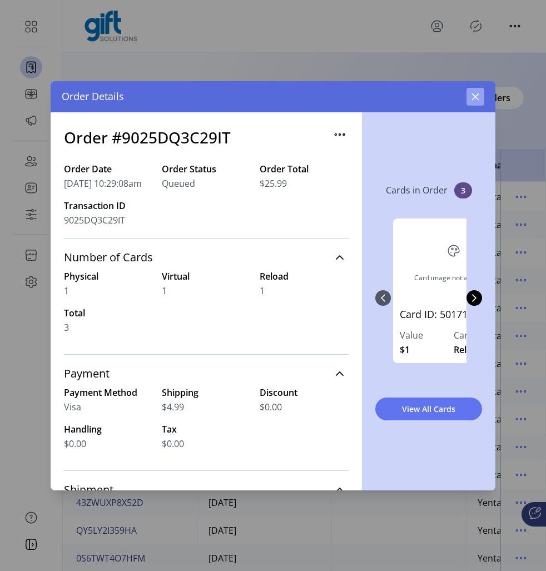
click at [470, 99] on button "button" at bounding box center [475, 97] width 18 height 18
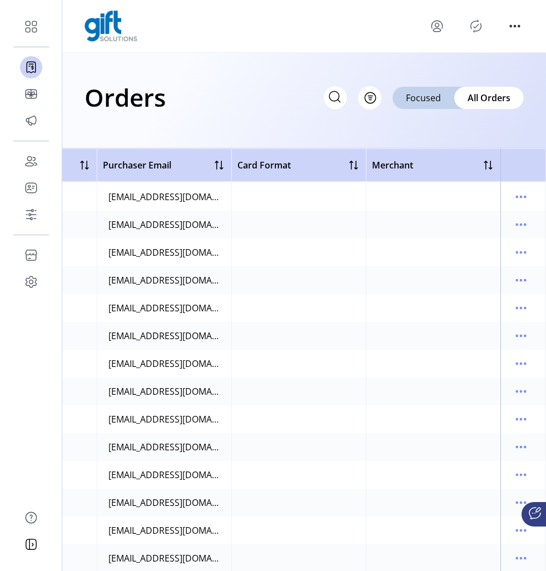
scroll to position [5724, 509]
click at [514, 339] on icon "menu" at bounding box center [521, 336] width 18 height 18
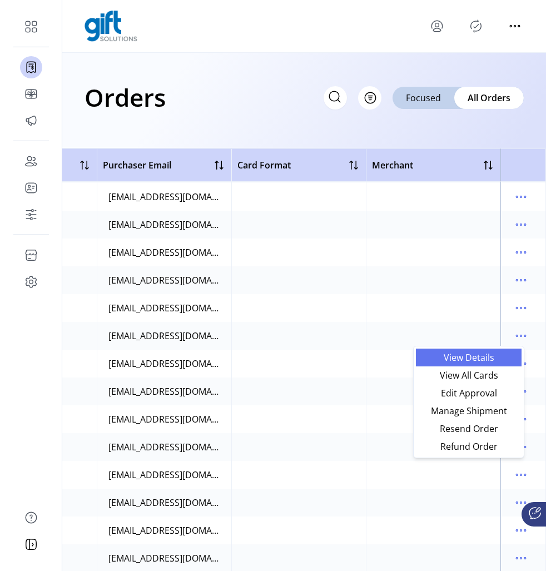
click at [495, 351] on link "View Details" at bounding box center [469, 357] width 106 height 18
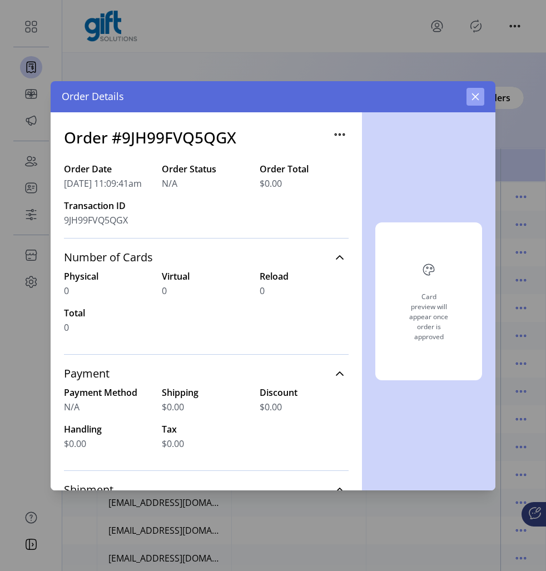
click at [473, 102] on button "button" at bounding box center [475, 97] width 18 height 18
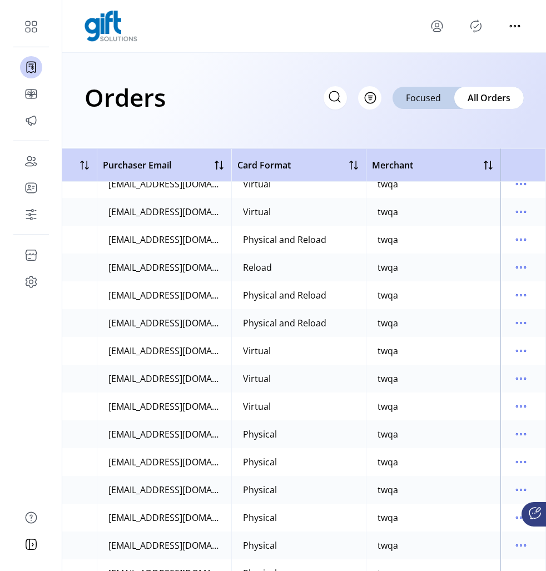
scroll to position [8459, 509]
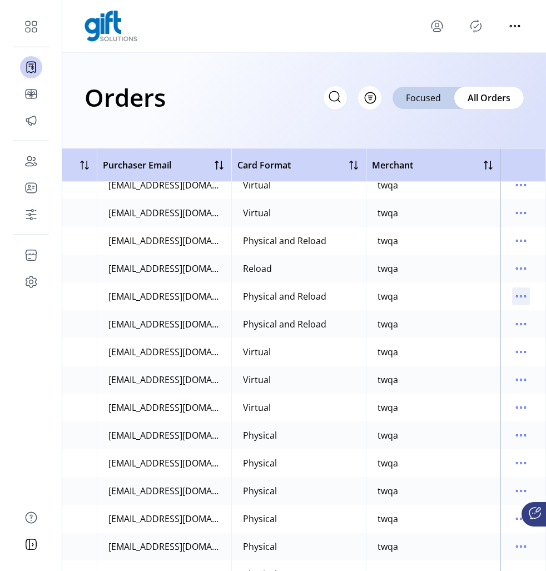
click at [522, 296] on icon "menu" at bounding box center [521, 296] width 18 height 18
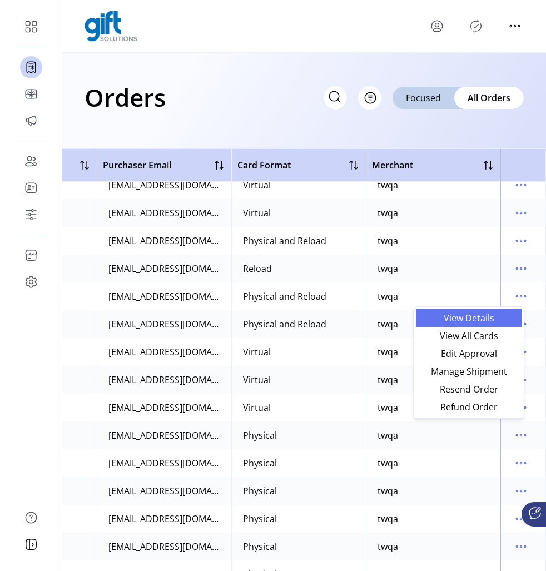
click at [495, 319] on span "View Details" at bounding box center [468, 317] width 92 height 9
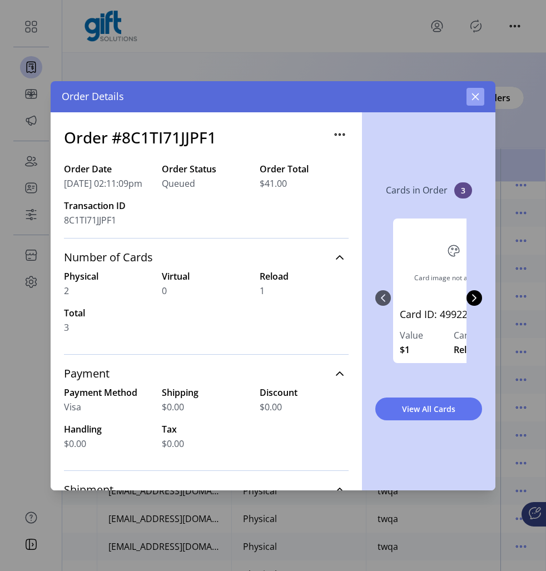
click at [472, 98] on icon "button" at bounding box center [475, 96] width 9 height 9
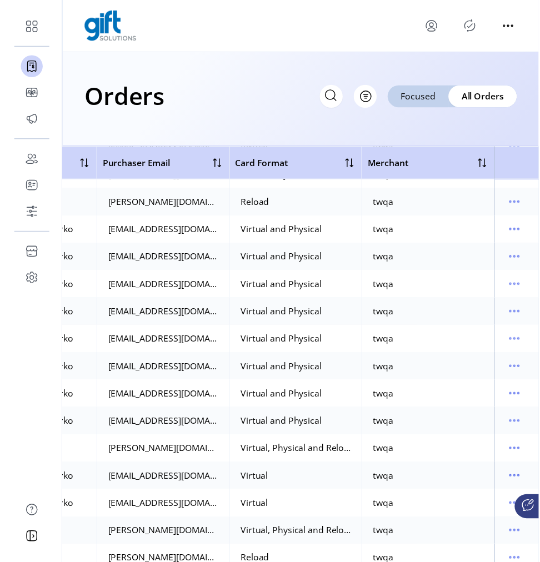
scroll to position [1481, 509]
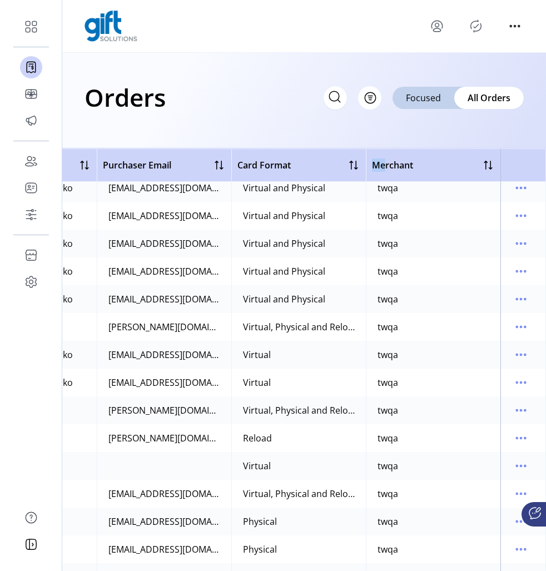
drag, startPoint x: 360, startPoint y: 161, endPoint x: 375, endPoint y: 160, distance: 15.7
click at [375, 160] on tr "Order Number Order Date Status Purchaser Name Purchaser Email Card Format Merch…" at bounding box center [52, 164] width 987 height 33
